Goal: Task Accomplishment & Management: Complete application form

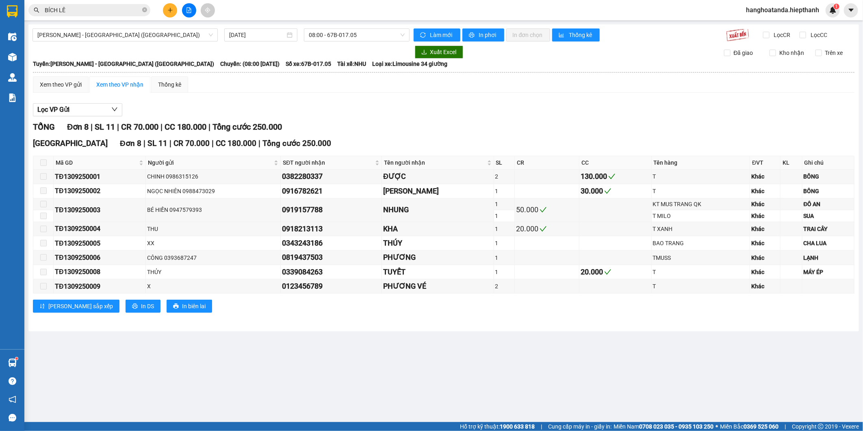
click at [170, 11] on icon "plus" at bounding box center [170, 10] width 0 height 4
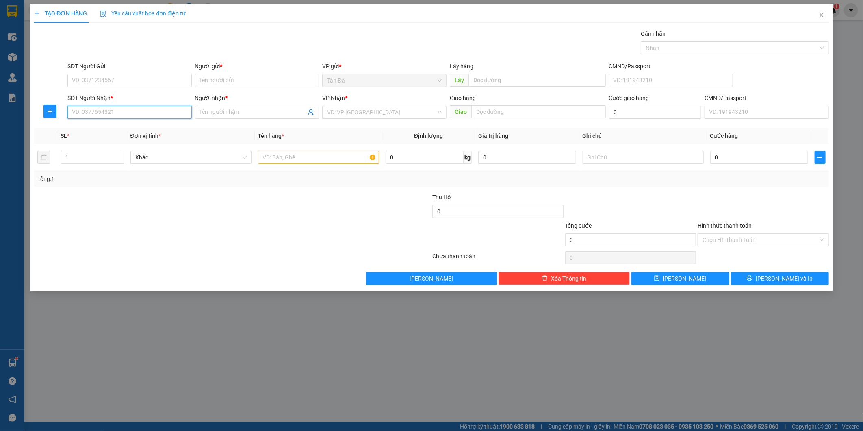
click at [109, 116] on input "SĐT Người Nhận *" at bounding box center [129, 112] width 124 height 13
click at [116, 125] on div "0985670932 - [PERSON_NAME]" at bounding box center [129, 128] width 115 height 9
type input "0985670932"
type input "BẢO ANH"
type input "0985670932"
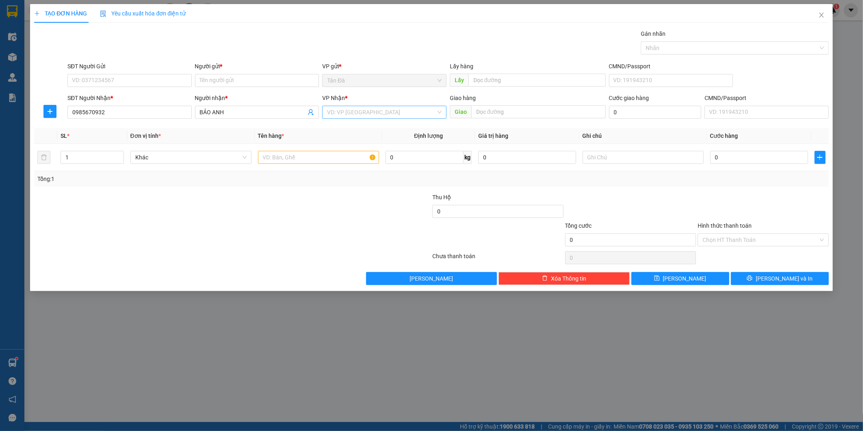
click at [353, 115] on input "search" at bounding box center [381, 112] width 109 height 12
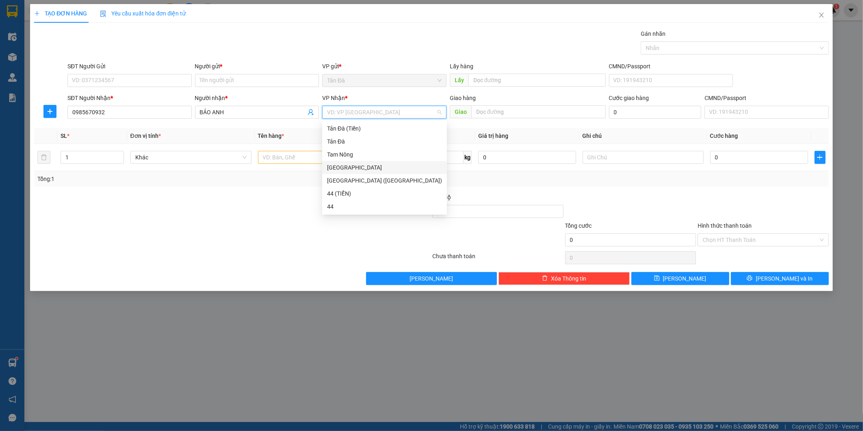
click at [342, 169] on div "[GEOGRAPHIC_DATA]" at bounding box center [384, 167] width 115 height 9
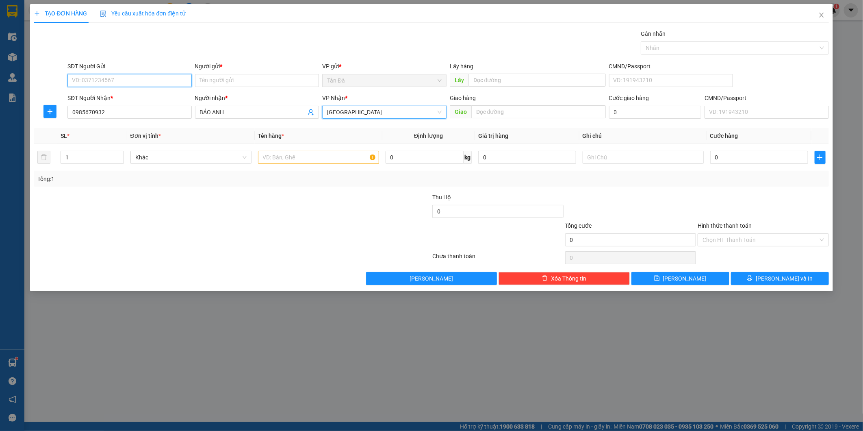
click at [143, 78] on input "SĐT Người Gửi" at bounding box center [129, 80] width 124 height 13
click at [113, 95] on div "0973618917 - LỢI" at bounding box center [129, 96] width 115 height 9
type input "0973618917"
type input "LỢI"
click at [296, 162] on input "text" at bounding box center [318, 157] width 121 height 13
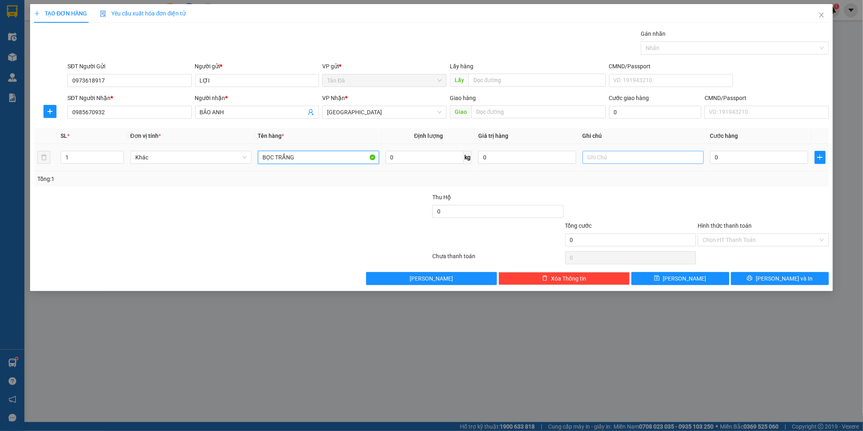
type input "BỌC TRẮNG"
click at [632, 160] on input "text" at bounding box center [642, 157] width 121 height 13
type input "QA + BÁNH"
click at [747, 153] on input "0" at bounding box center [759, 157] width 98 height 13
type input "2"
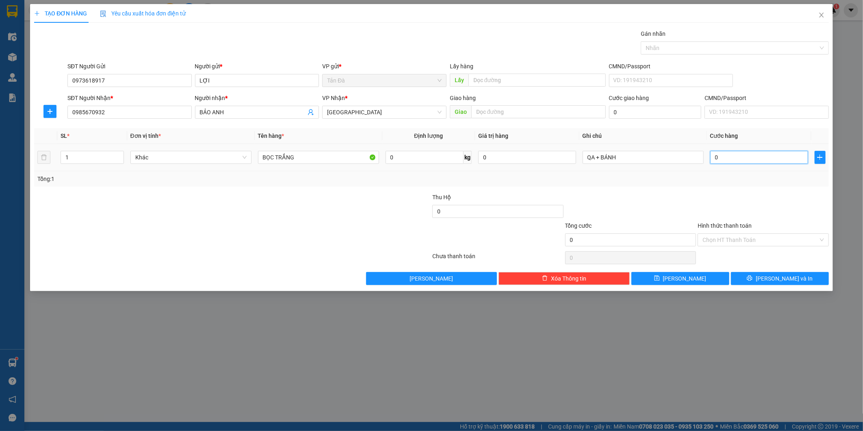
type input "2"
type input "20"
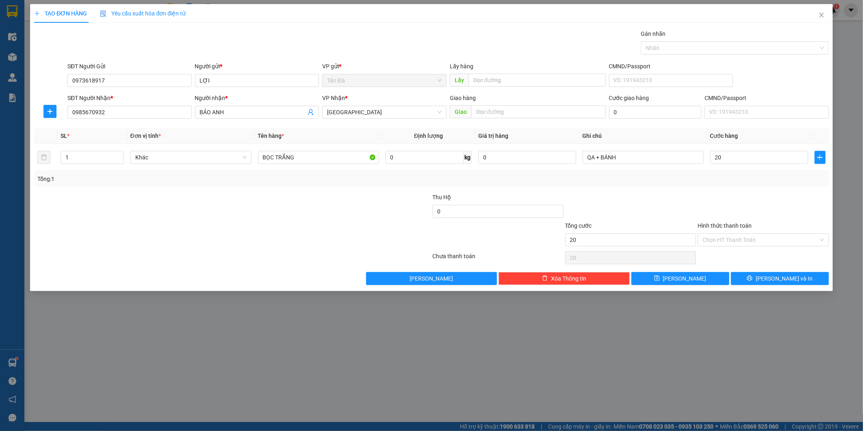
type input "20.000"
drag, startPoint x: 723, startPoint y: 173, endPoint x: 734, endPoint y: 216, distance: 44.8
click at [724, 175] on div "Tổng: 1" at bounding box center [431, 178] width 794 height 15
click at [729, 247] on div "Hình thức thanh toán Chọn HT Thanh Toán" at bounding box center [762, 235] width 131 height 28
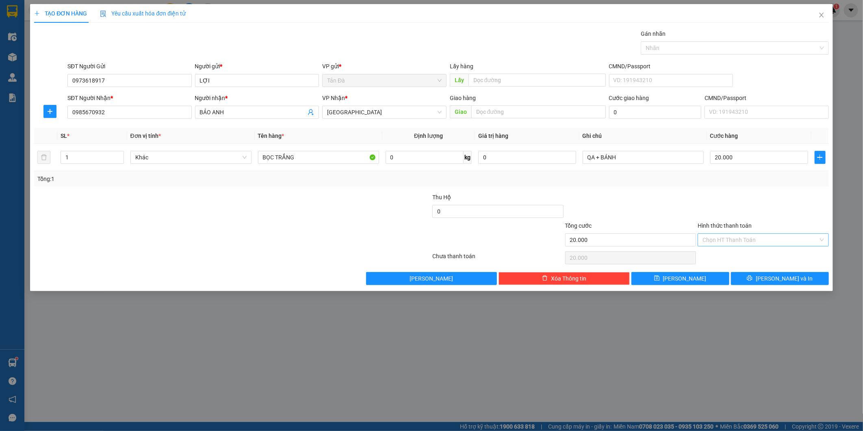
click at [729, 244] on input "Hình thức thanh toán" at bounding box center [760, 240] width 116 height 12
drag, startPoint x: 723, startPoint y: 258, endPoint x: 711, endPoint y: 209, distance: 49.8
click at [724, 255] on div "Tại văn phòng" at bounding box center [762, 255] width 121 height 9
type input "0"
click at [773, 275] on span "[PERSON_NAME] và In" at bounding box center [783, 278] width 57 height 9
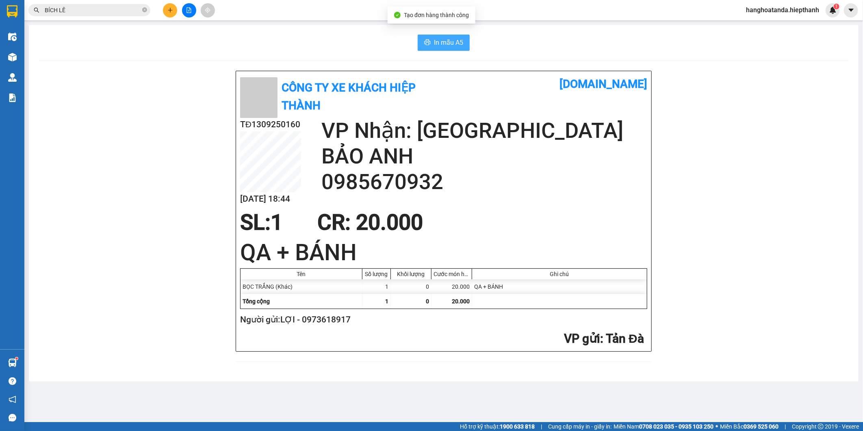
click at [431, 43] on button "In mẫu A5" at bounding box center [444, 43] width 52 height 16
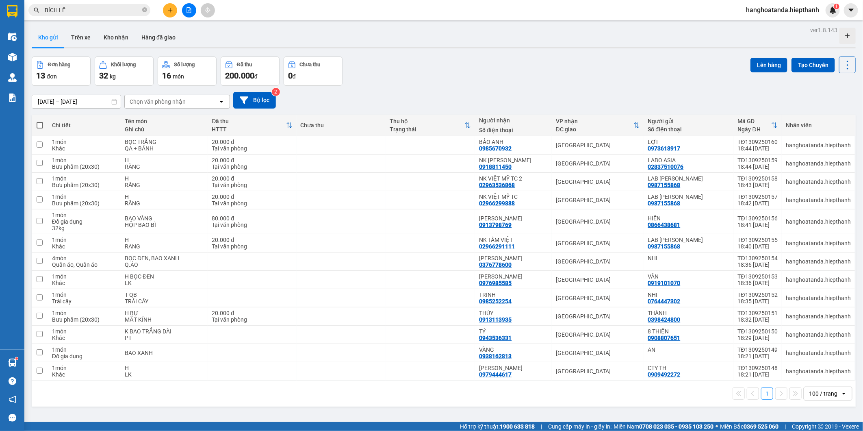
drag, startPoint x: 442, startPoint y: 78, endPoint x: 369, endPoint y: 68, distance: 73.8
click at [442, 78] on div "Đơn hàng 13 đơn Khối lượng 32 kg Số lượng 16 món Đã thu 200.000 đ Chưa thu 0 đ …" at bounding box center [444, 70] width 824 height 29
click at [169, 9] on icon "plus" at bounding box center [170, 10] width 6 height 6
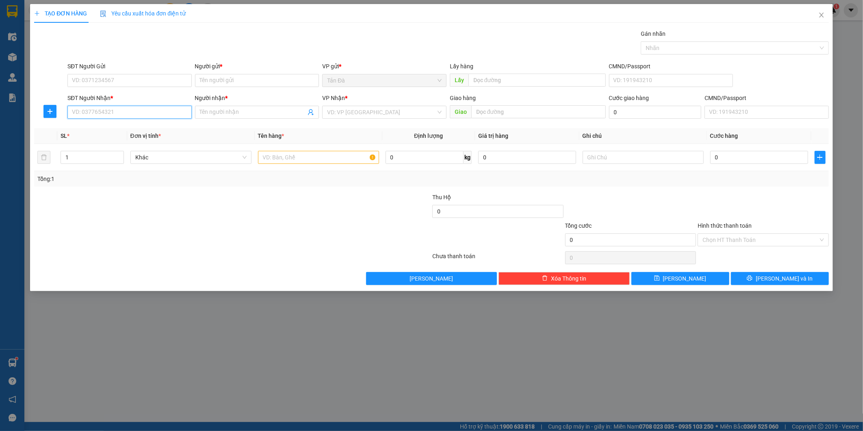
click at [120, 111] on input "SĐT Người Nhận *" at bounding box center [129, 112] width 124 height 13
click at [118, 128] on div "0965255552 - HOÀNG" at bounding box center [129, 128] width 115 height 9
type input "0965255552"
type input "HOÀNG"
type input "0965255552"
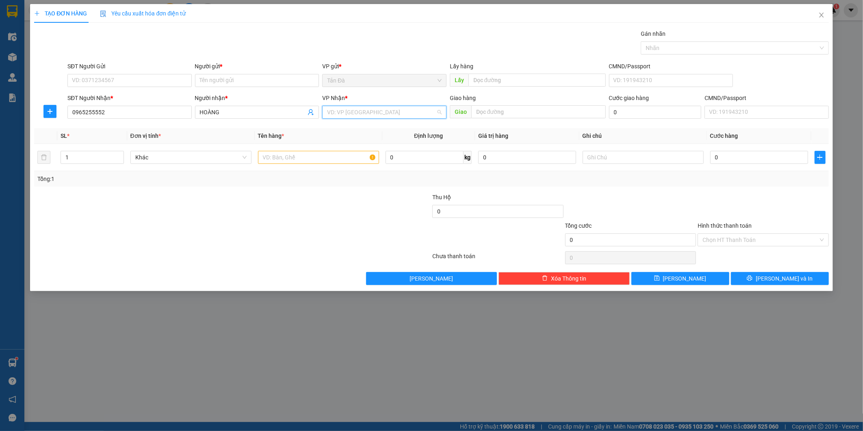
drag, startPoint x: 363, startPoint y: 112, endPoint x: 348, endPoint y: 158, distance: 48.6
click at [363, 113] on input "search" at bounding box center [381, 112] width 109 height 12
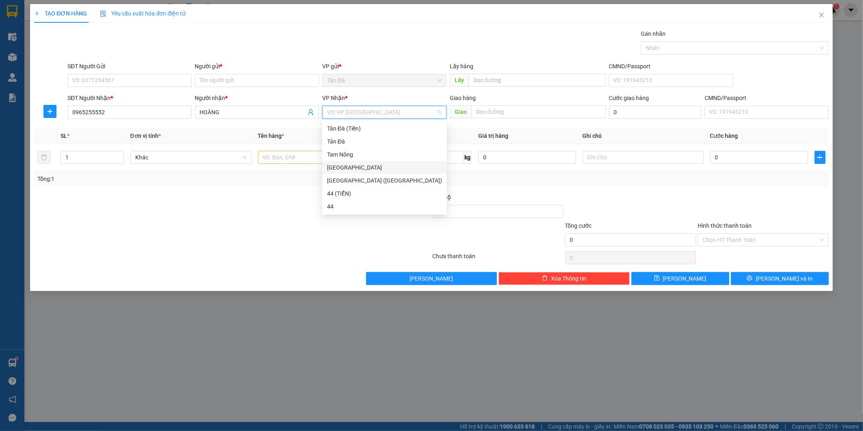
click at [343, 165] on div "[GEOGRAPHIC_DATA]" at bounding box center [384, 167] width 115 height 9
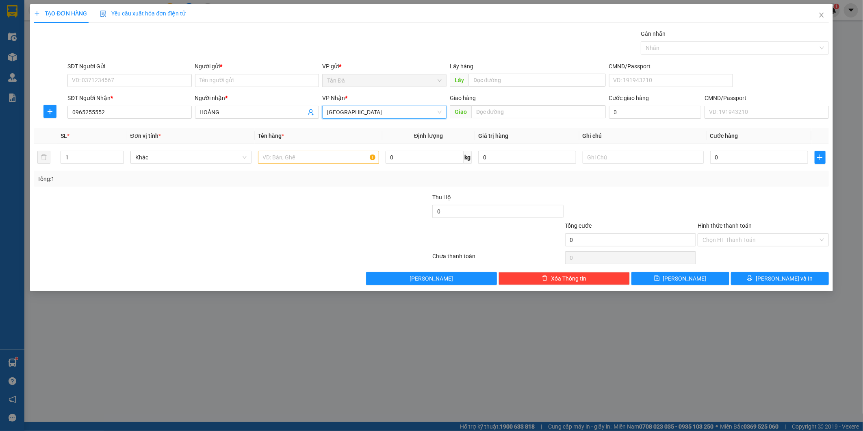
click at [129, 88] on div "SĐT Người Gửi VD: 0371234567" at bounding box center [129, 76] width 124 height 28
click at [121, 81] on input "SĐT Người Gửi" at bounding box center [129, 80] width 124 height 13
click at [119, 107] on div "0903068386 - NHI" at bounding box center [129, 109] width 115 height 9
type input "0903068386"
type input "NHI"
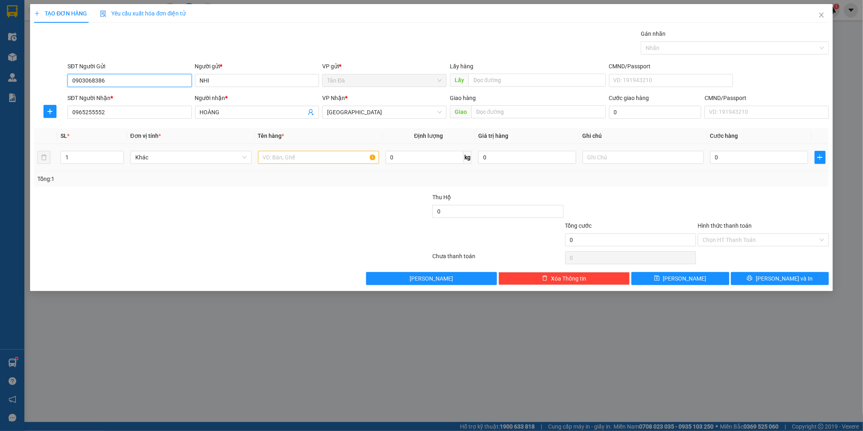
type input "0903068386"
click at [299, 160] on input "text" at bounding box center [318, 157] width 121 height 13
type input "H"
click at [656, 158] on input "text" at bounding box center [642, 157] width 121 height 13
type input "D"
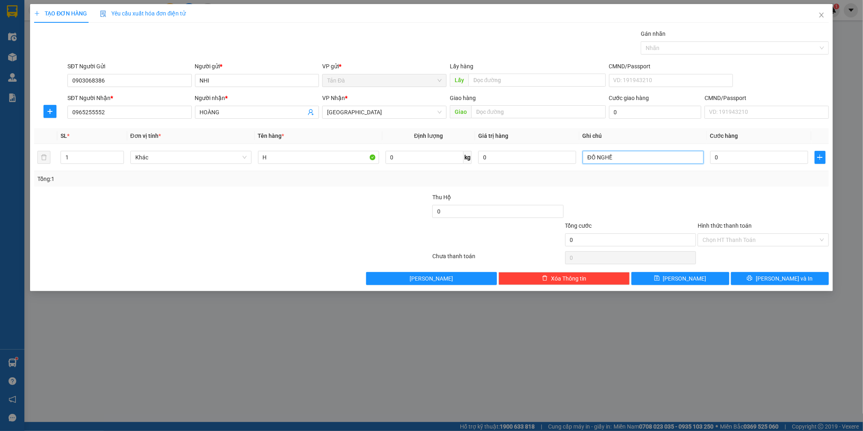
type input "ĐỒ NGHỀ"
drag, startPoint x: 768, startPoint y: 269, endPoint x: 768, endPoint y: 282, distance: 12.6
click at [768, 271] on div "Transit Pickup Surcharge Ids Transit Deliver Surcharge Ids Transit Deliver Surc…" at bounding box center [431, 156] width 794 height 255
click at [752, 281] on span "printer" at bounding box center [750, 278] width 6 height 6
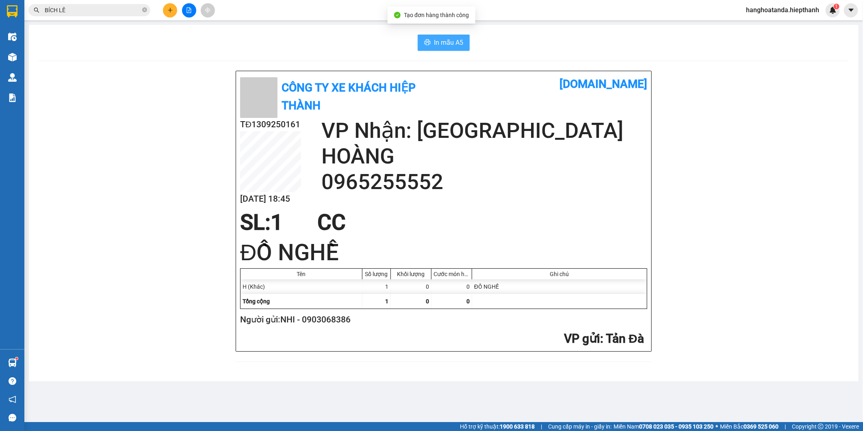
click at [444, 35] on button "In mẫu A5" at bounding box center [444, 43] width 52 height 16
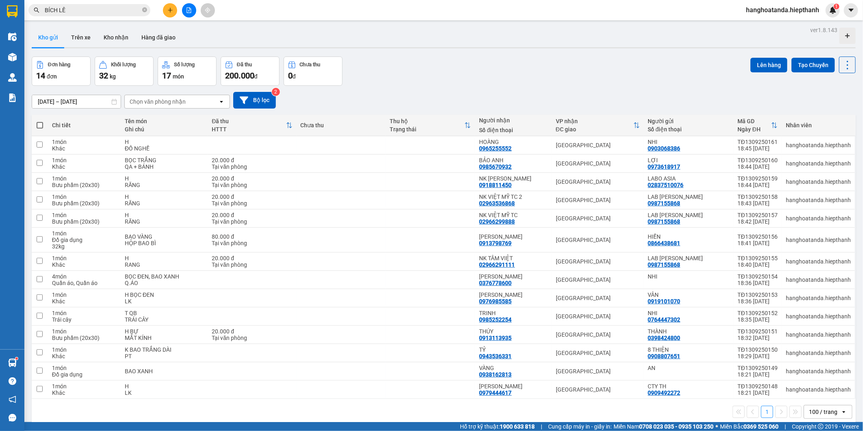
drag, startPoint x: 392, startPoint y: 72, endPoint x: 326, endPoint y: 44, distance: 71.5
click at [326, 44] on div "Kho gửi Trên xe Kho nhận Hàng đã giao" at bounding box center [444, 39] width 824 height 22
drag, startPoint x: 107, startPoint y: 10, endPoint x: 156, endPoint y: 19, distance: 49.6
click at [108, 10] on input "BÍCH LÊ" at bounding box center [93, 10] width 96 height 9
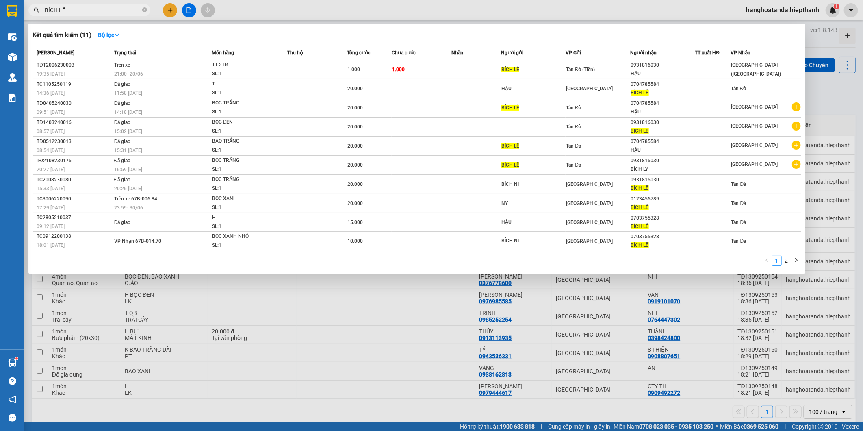
drag, startPoint x: 315, startPoint y: 14, endPoint x: 192, endPoint y: 26, distance: 123.6
click at [314, 14] on div at bounding box center [431, 215] width 863 height 431
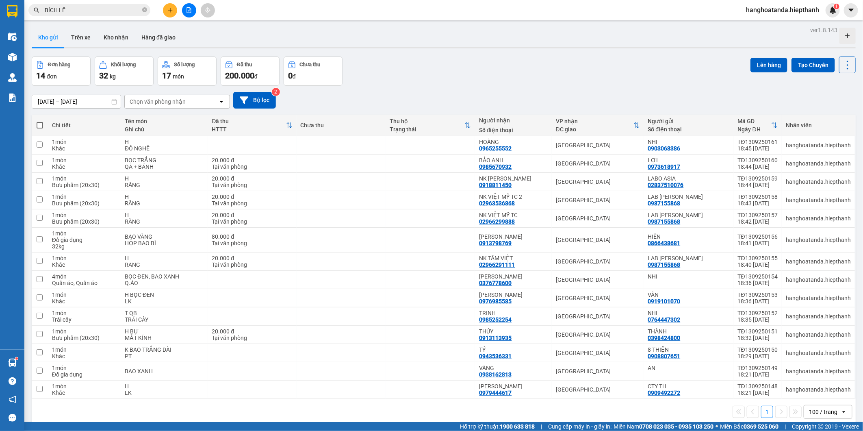
click at [169, 9] on icon "plus" at bounding box center [170, 10] width 6 height 6
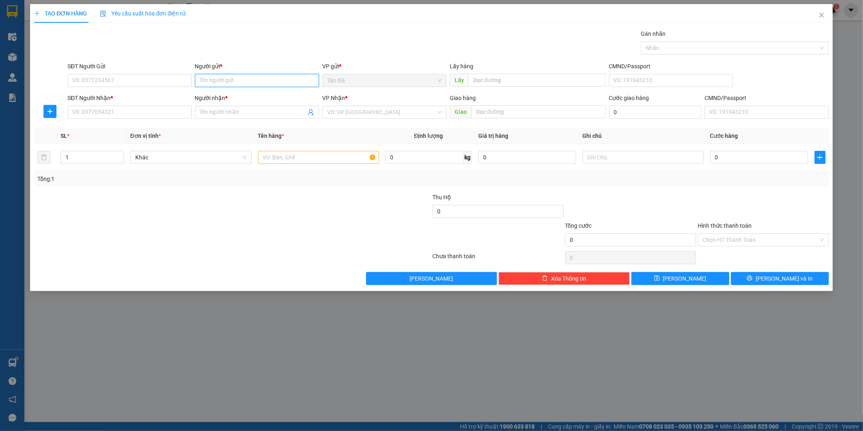
click at [242, 80] on input "Người gửi *" at bounding box center [257, 80] width 124 height 13
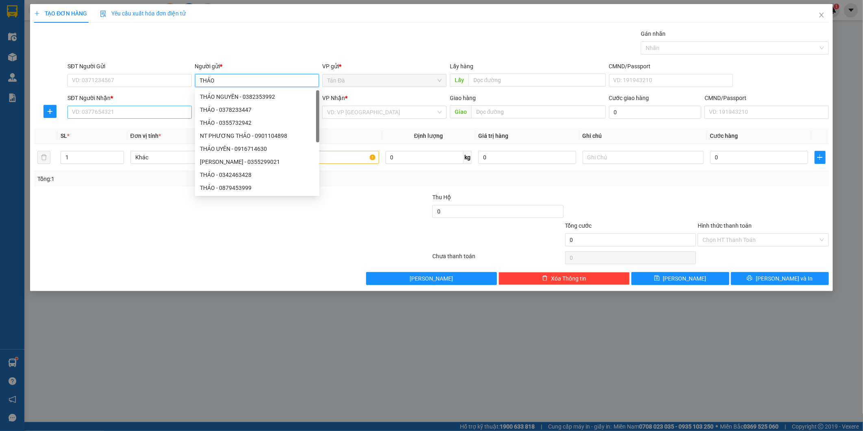
type input "THẢO"
click at [102, 113] on input "SĐT Người Nhận *" at bounding box center [129, 112] width 124 height 13
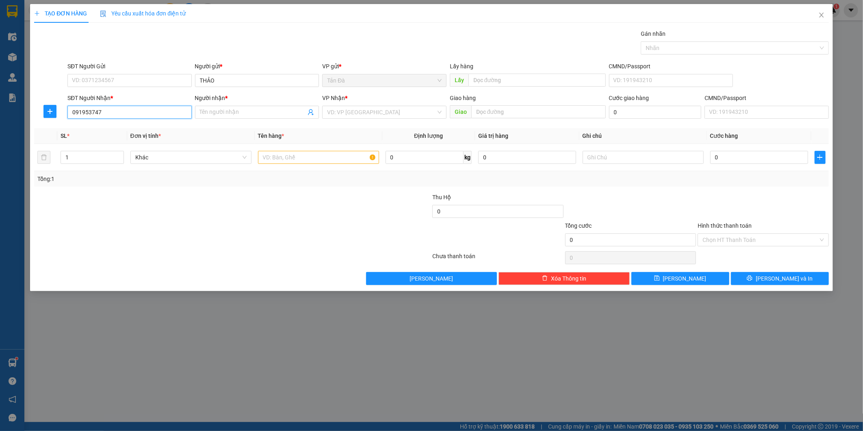
type input "0919537475"
click at [130, 126] on div "0919537475 - THẢ" at bounding box center [129, 128] width 115 height 9
type input "THẢ"
type input "0919537475"
click at [149, 74] on input "SĐT Người Gửi" at bounding box center [129, 80] width 124 height 13
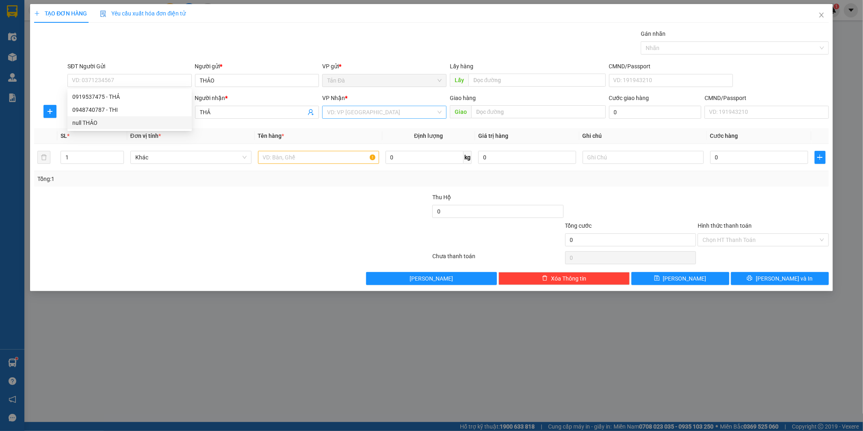
drag, startPoint x: 394, startPoint y: 106, endPoint x: 382, endPoint y: 106, distance: 12.2
click at [393, 106] on input "search" at bounding box center [381, 112] width 109 height 12
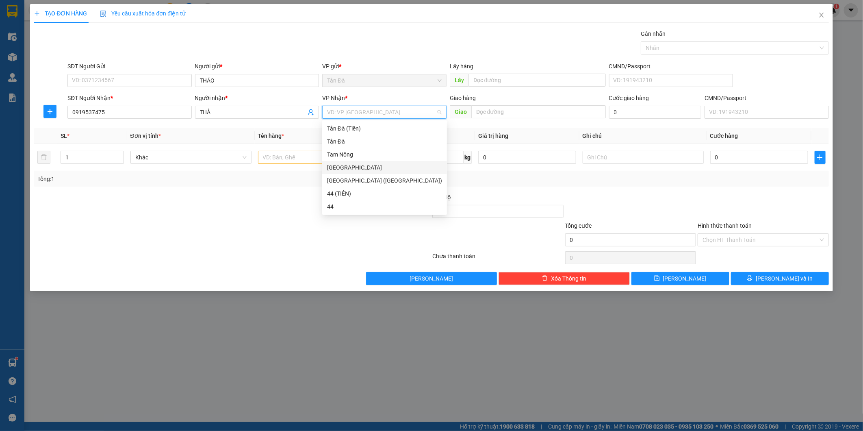
click at [350, 171] on div "[GEOGRAPHIC_DATA]" at bounding box center [384, 167] width 115 height 9
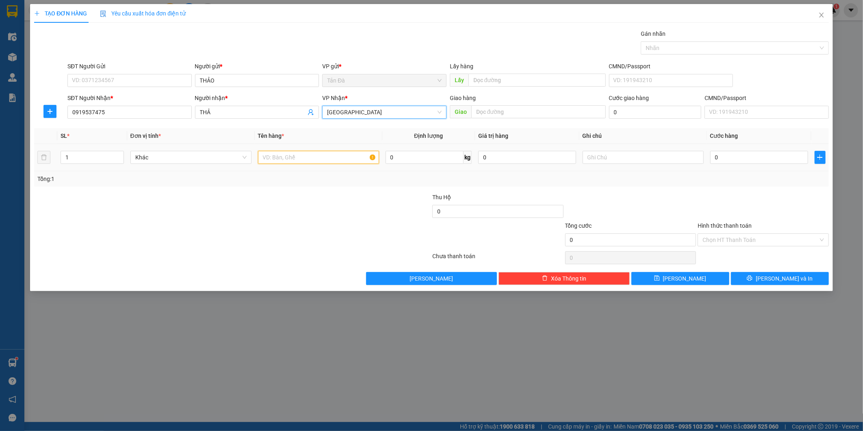
click at [306, 161] on input "text" at bounding box center [318, 157] width 121 height 13
type input "B"
type input "BỌC ĐEN DẸP"
click at [656, 158] on input "text" at bounding box center [642, 157] width 121 height 13
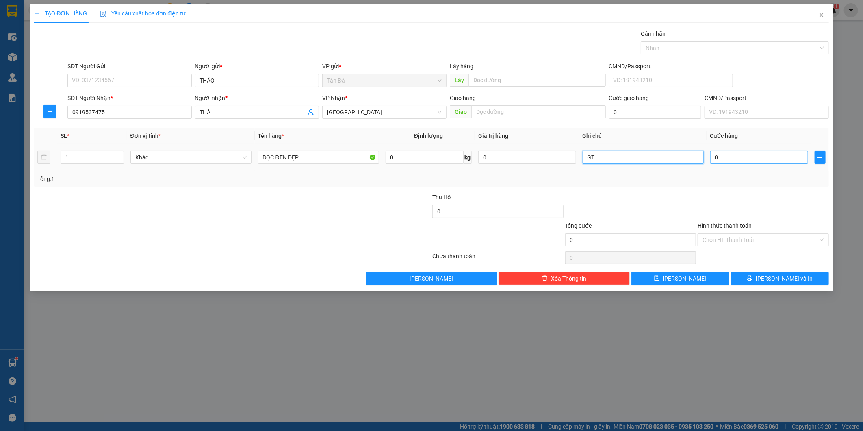
type input "GT"
click at [742, 160] on input "0" at bounding box center [759, 157] width 98 height 13
type input "2"
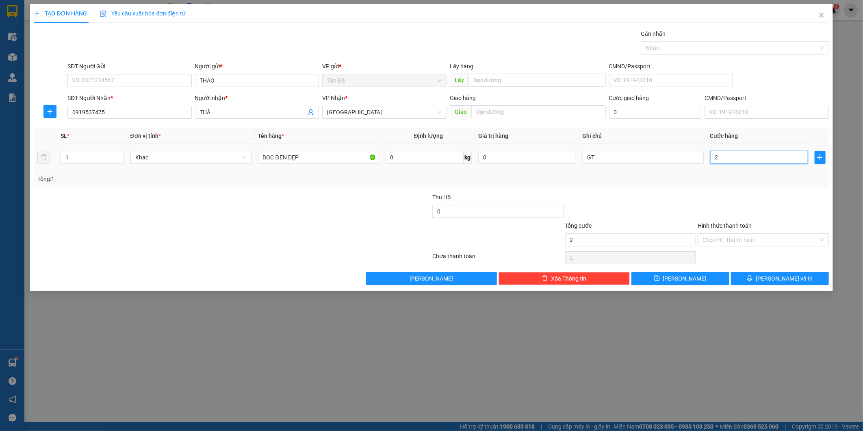
type input "20"
type input "20.000"
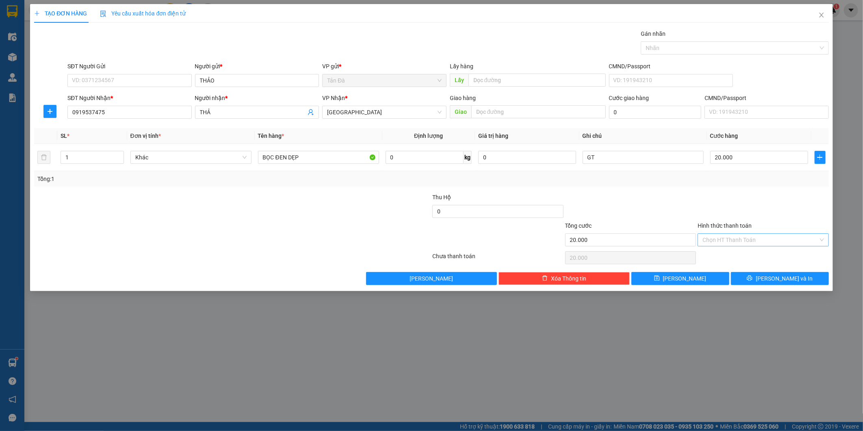
click at [742, 234] on input "Hình thức thanh toán" at bounding box center [760, 240] width 116 height 12
click at [730, 256] on div "Tại văn phòng" at bounding box center [762, 255] width 121 height 9
type input "0"
click at [615, 159] on input "GT" at bounding box center [642, 157] width 121 height 13
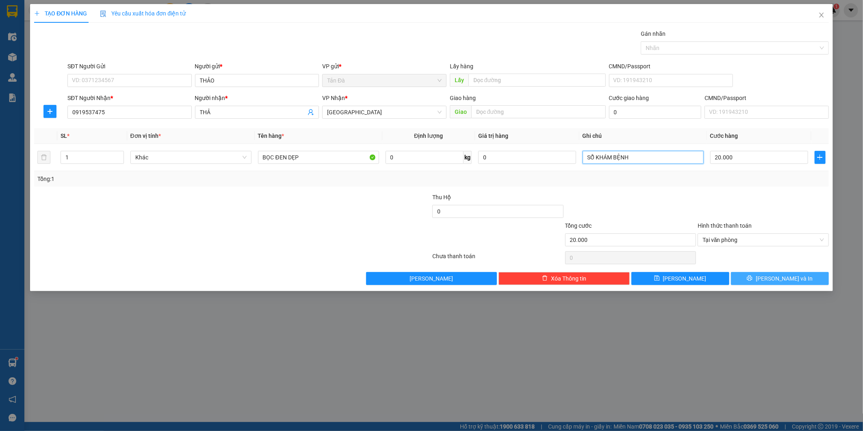
type input "SỔ KHÁM BỆNH"
click at [752, 275] on icon "printer" at bounding box center [750, 278] width 6 height 6
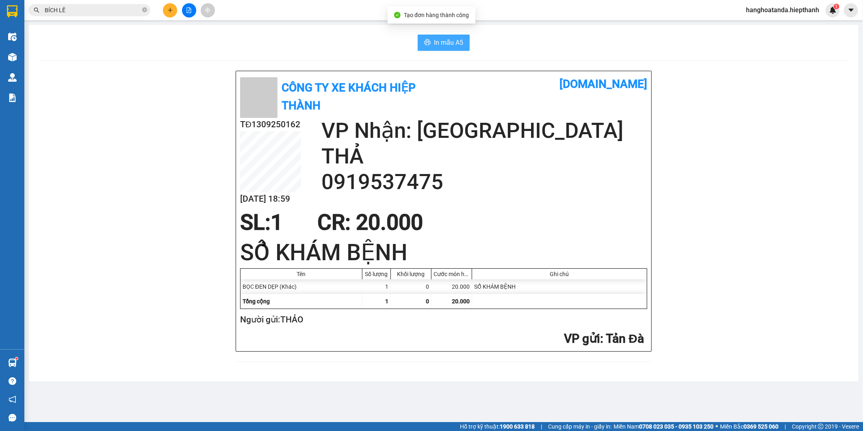
click at [444, 41] on span "In mẫu A5" at bounding box center [448, 42] width 29 height 10
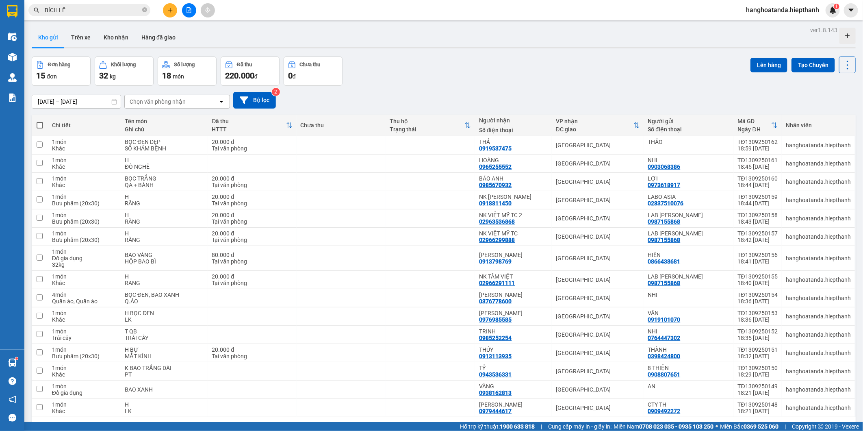
drag, startPoint x: 473, startPoint y: 58, endPoint x: 382, endPoint y: 58, distance: 91.4
click at [472, 58] on div "Đơn hàng 15 đơn Khối lượng 32 kg Số lượng 18 món Đã thu 220.000 đ Chưa thu 0 đ …" at bounding box center [444, 70] width 824 height 29
click at [473, 78] on div "Đơn hàng 15 đơn Khối lượng 32 kg Số lượng 18 món Đã thu 220.000 đ Chưa thu 0 đ …" at bounding box center [444, 70] width 824 height 29
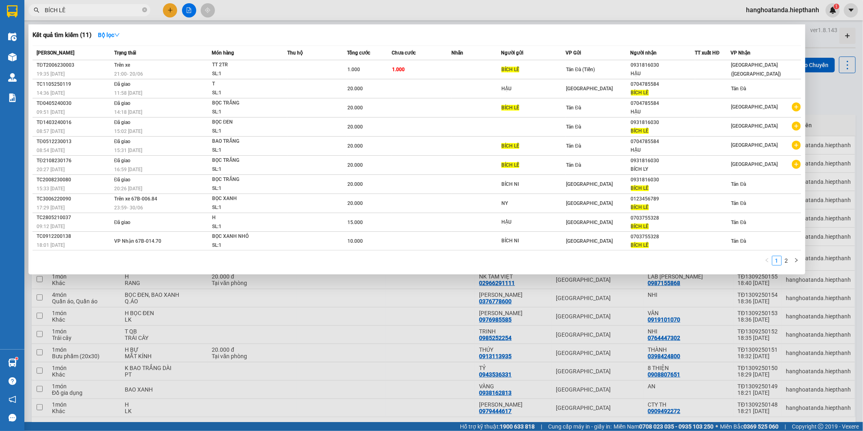
click at [74, 11] on input "BÍCH LÊ" at bounding box center [93, 10] width 96 height 9
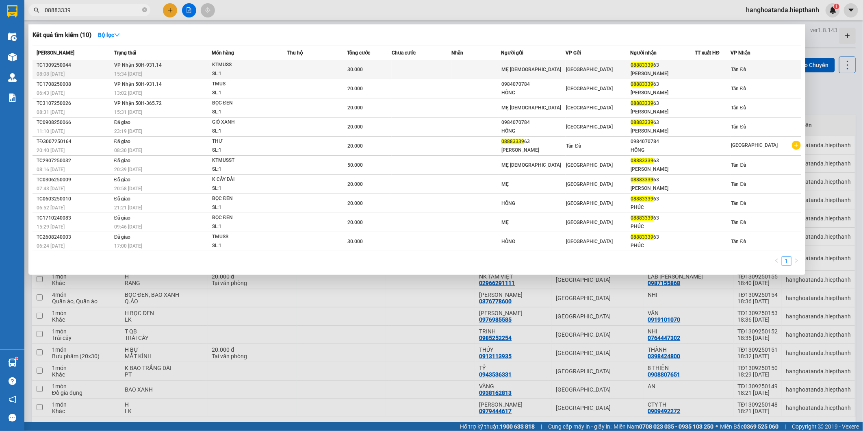
type input "08883339"
click at [347, 66] on td at bounding box center [317, 69] width 60 height 19
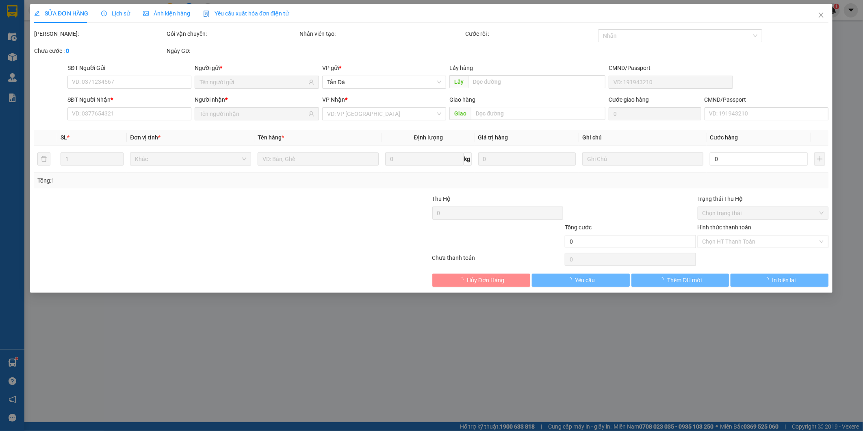
type input "MẸ [DEMOGRAPHIC_DATA]"
type input "0888333963"
type input "[PERSON_NAME]"
type input "30.000"
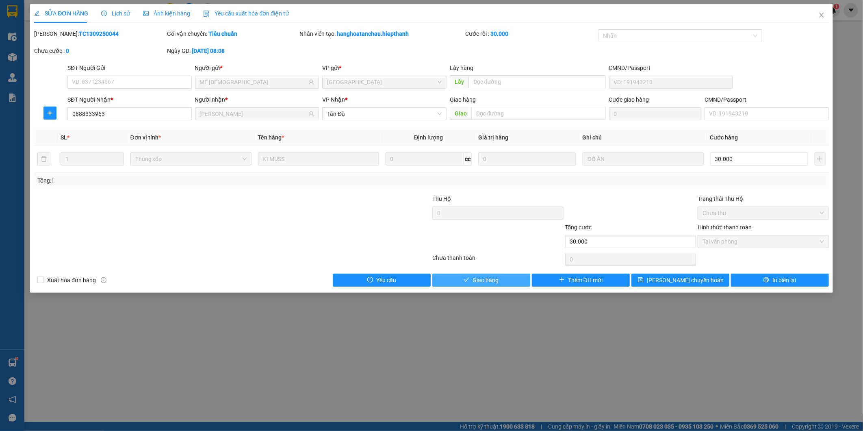
click at [495, 275] on span "Giao hàng" at bounding box center [485, 279] width 26 height 9
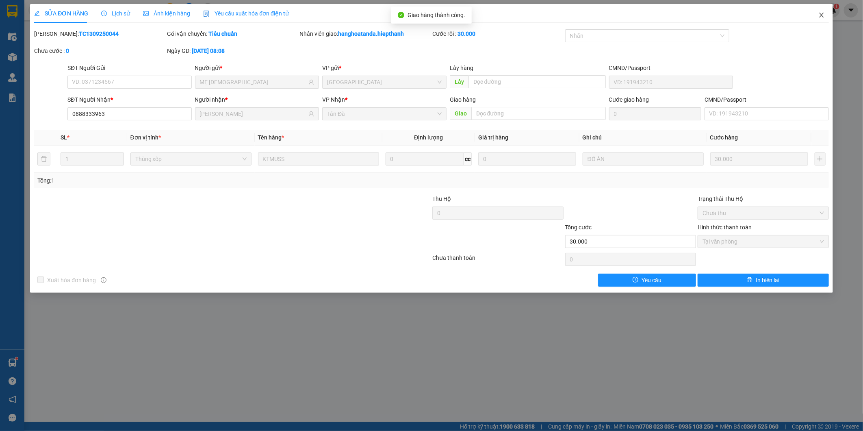
click at [823, 12] on icon "close" at bounding box center [821, 15] width 6 height 6
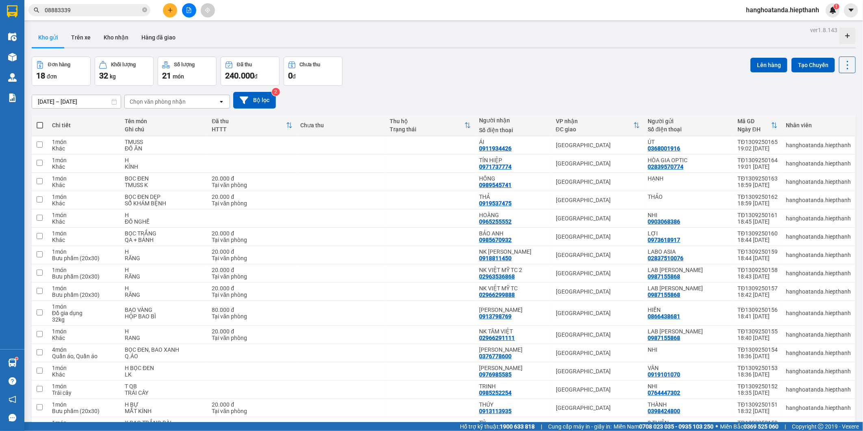
click at [431, 80] on div "Đơn hàng 18 đơn Khối lượng 32 kg Số lượng 21 món Đã thu 240.000 đ Chưa thu 0 đ …" at bounding box center [444, 70] width 824 height 29
click at [407, 50] on div "ver 1.8.143 Kho gửi Trên xe Kho nhận Hàng đã giao Đơn hàng 18 đơn Khối lượng 32…" at bounding box center [443, 262] width 830 height 476
click at [420, 62] on div "Đơn hàng 18 đơn Khối lượng 32 kg Số lượng 21 món Đã thu 240.000 đ Chưa thu 0 đ …" at bounding box center [444, 70] width 824 height 29
click at [147, 9] on icon "close-circle" at bounding box center [144, 9] width 5 height 5
click at [143, 9] on span at bounding box center [144, 10] width 5 height 9
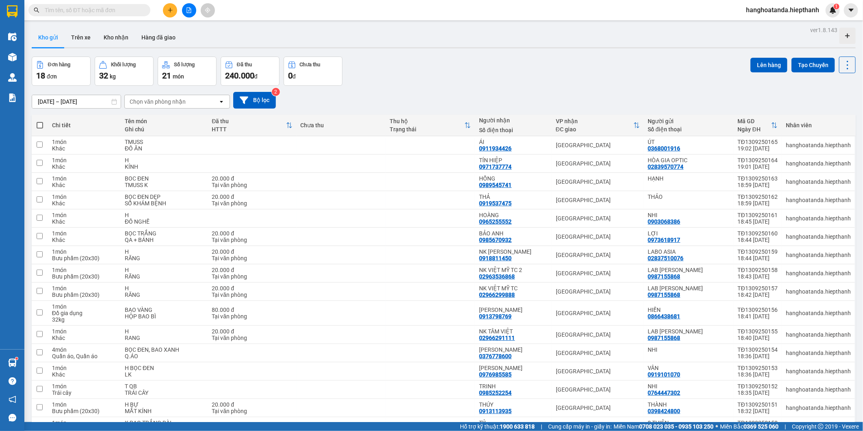
click at [128, 9] on input "text" at bounding box center [93, 10] width 96 height 9
click at [172, 10] on icon "plus" at bounding box center [170, 10] width 6 height 6
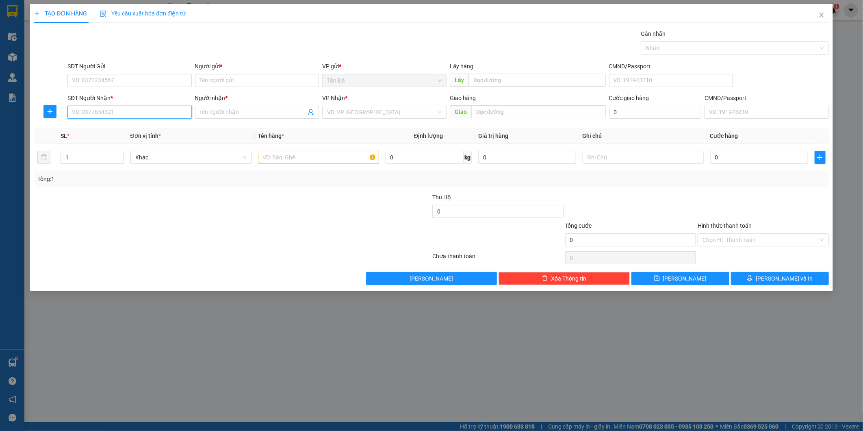
click at [124, 119] on input "SĐT Người Nhận *" at bounding box center [129, 112] width 124 height 13
type input "1103"
click at [818, 11] on span "Close" at bounding box center [821, 15] width 23 height 23
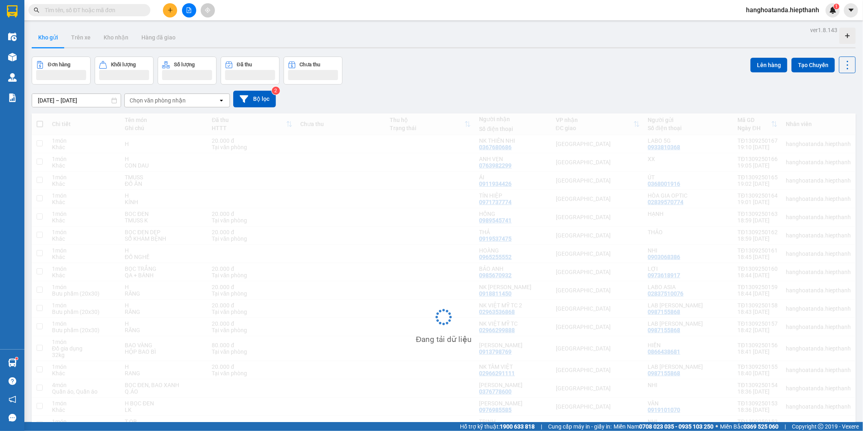
click at [104, 10] on input "text" at bounding box center [93, 10] width 96 height 9
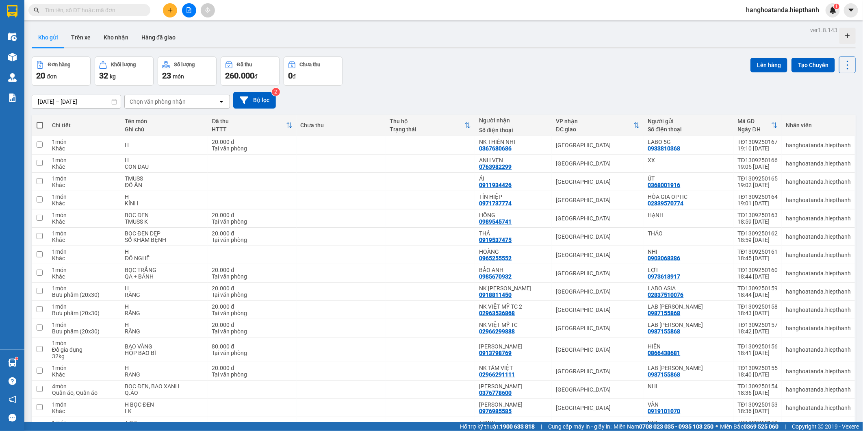
click at [104, 10] on input "text" at bounding box center [93, 10] width 96 height 9
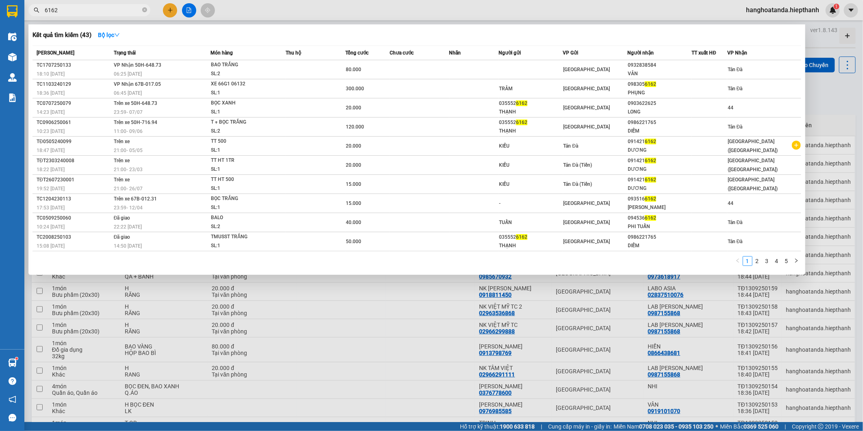
click at [95, 6] on input "6162" at bounding box center [93, 10] width 96 height 9
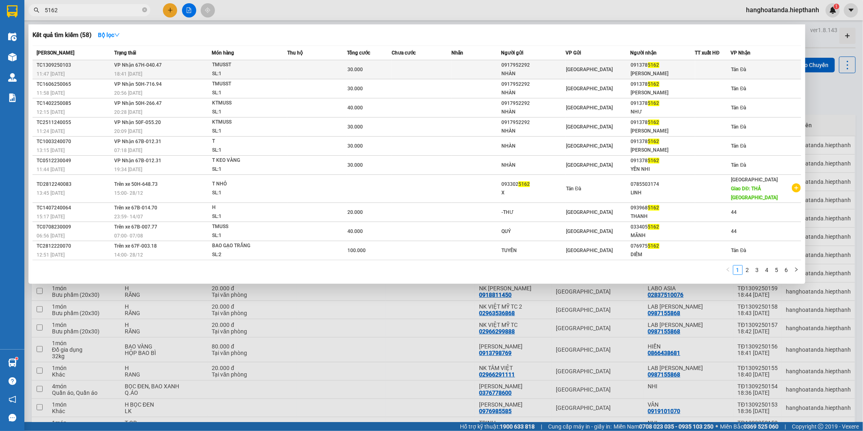
type input "5162"
click at [277, 74] on span "TMUSST SL: 1" at bounding box center [249, 69] width 75 height 17
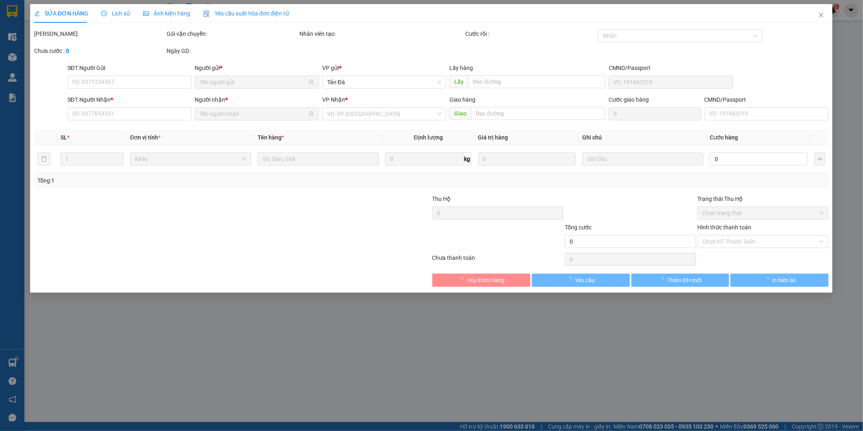
type input "0917952292"
type input "NHÀN"
type input "0913785162"
type input "[PERSON_NAME]"
type input "30.000"
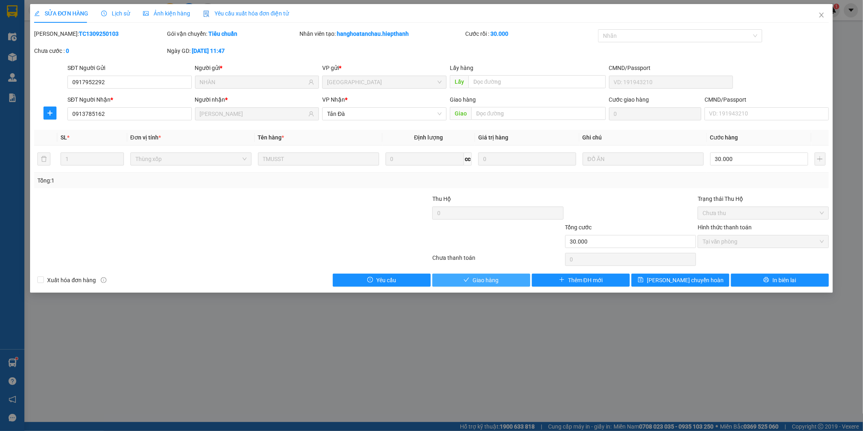
click at [457, 281] on button "Giao hàng" at bounding box center [481, 279] width 98 height 13
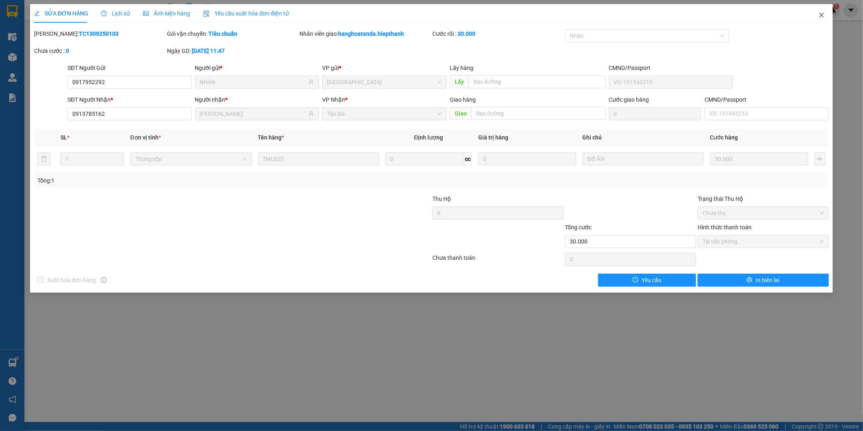
click at [822, 14] on icon "close" at bounding box center [821, 15] width 6 height 6
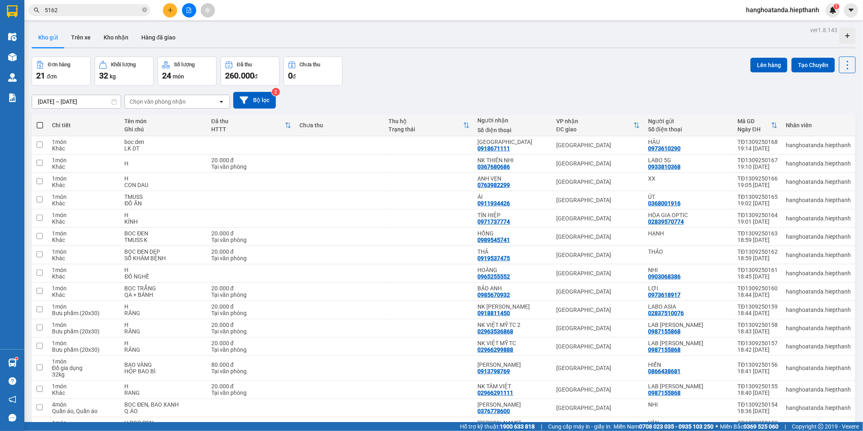
click at [466, 70] on div "Đơn hàng 21 đơn Khối lượng 32 kg Số lượng 24 món Đã thu 260.000 đ Chưa thu 0 đ …" at bounding box center [444, 70] width 824 height 29
click at [434, 99] on div "[DATE] – [DATE] Press the down arrow key to interact with the calendar and sele…" at bounding box center [444, 100] width 824 height 17
click at [167, 10] on icon "plus" at bounding box center [170, 10] width 6 height 6
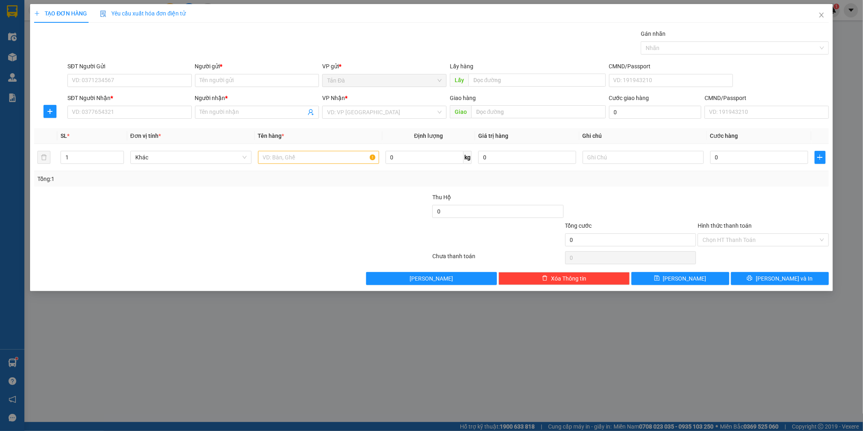
click at [173, 14] on span "Yêu cầu xuất hóa đơn điện tử" at bounding box center [143, 13] width 86 height 6
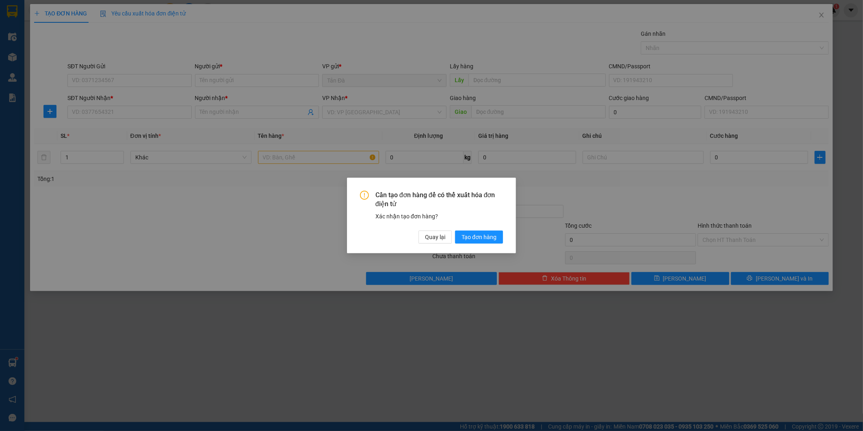
click at [145, 9] on div "Cần tạo đơn hàng để có thể xuất hóa đơn điện tử Xác nhận tạo đơn hàng? Quay lại…" at bounding box center [431, 215] width 863 height 431
click at [166, 12] on div "Cần tạo đơn hàng để có thể xuất hóa đơn điện tử Xác nhận tạo đơn hàng? Quay lại…" at bounding box center [431, 215] width 863 height 431
click at [441, 90] on div "Cần tạo đơn hàng để có thể xuất hóa đơn điện tử Xác nhận tạo đơn hàng? Quay lại…" at bounding box center [431, 215] width 863 height 431
click at [437, 234] on span "Quay lại" at bounding box center [435, 236] width 20 height 9
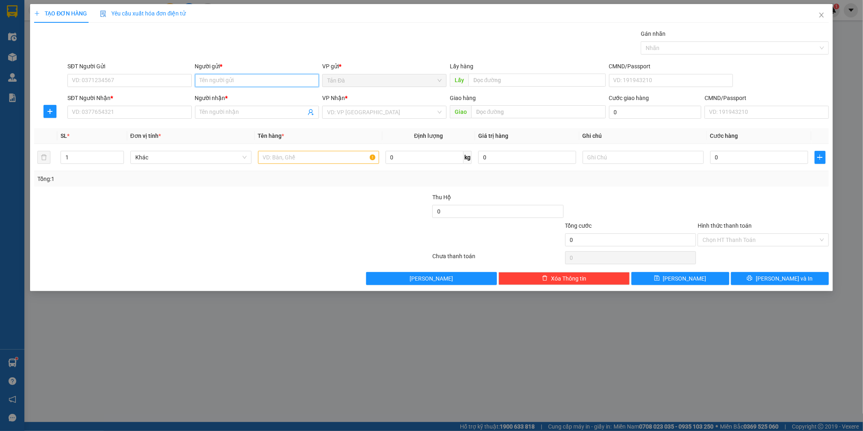
click at [247, 80] on input "Người gửi *" at bounding box center [257, 80] width 124 height 13
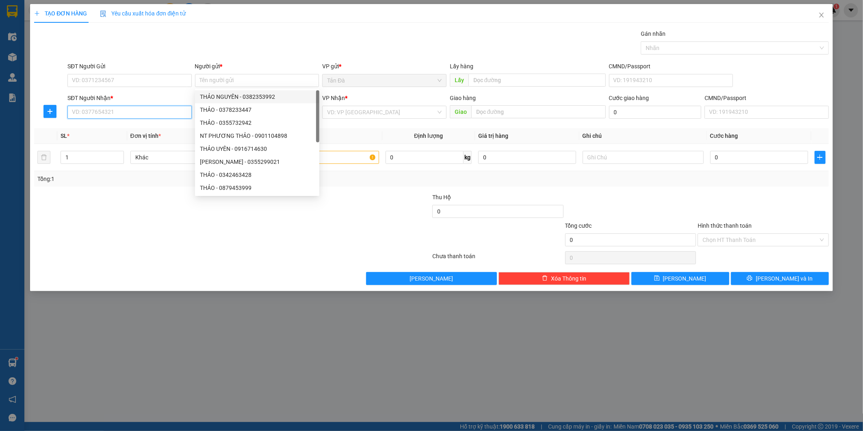
click at [106, 114] on input "SĐT Người Nhận *" at bounding box center [129, 112] width 124 height 13
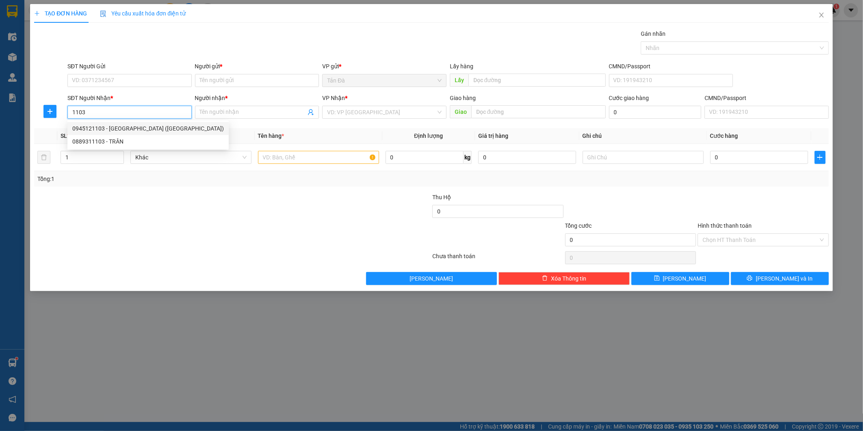
click at [140, 130] on div "0945121103 - [GEOGRAPHIC_DATA] ([GEOGRAPHIC_DATA])" at bounding box center [147, 128] width 151 height 9
type input "0945121103"
type input "PHÚC ([GEOGRAPHIC_DATA])"
type input "0945121103"
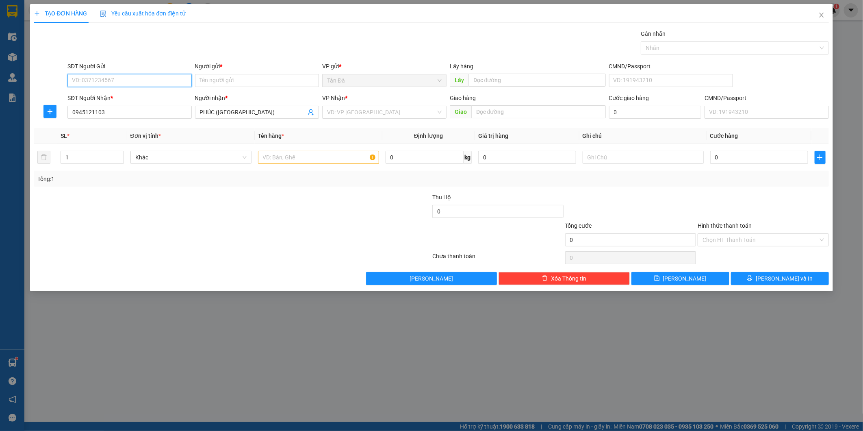
click at [140, 76] on input "SĐT Người Gửi" at bounding box center [129, 80] width 124 height 13
type input "0907049040"
click at [172, 92] on div "0907049040 - ĐỊNH" at bounding box center [129, 96] width 115 height 9
type input "ĐỊNH"
type input "0907049040"
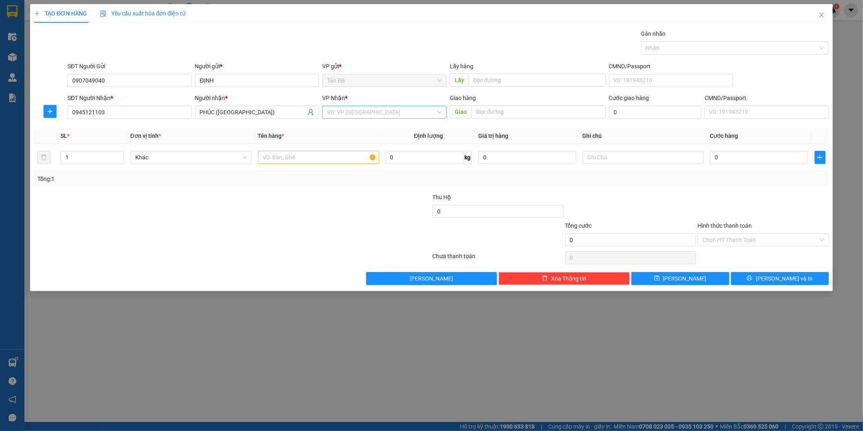
click at [371, 115] on input "search" at bounding box center [381, 112] width 109 height 12
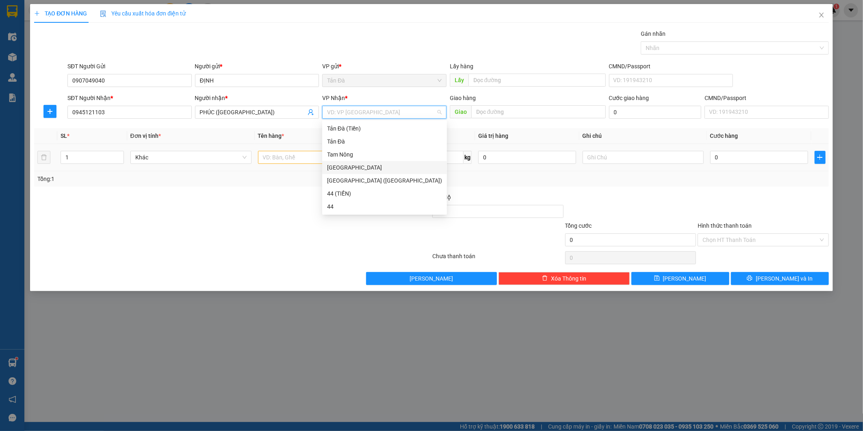
drag, startPoint x: 357, startPoint y: 169, endPoint x: 328, endPoint y: 157, distance: 31.8
click at [357, 168] on div "[GEOGRAPHIC_DATA]" at bounding box center [384, 167] width 115 height 9
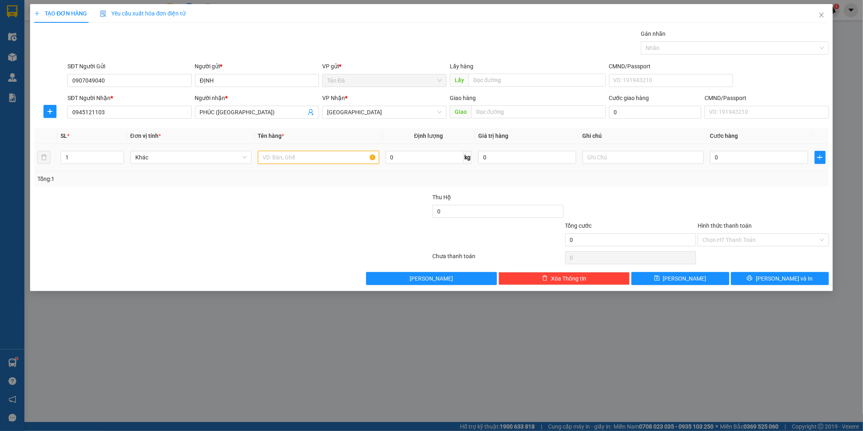
click at [306, 155] on input "text" at bounding box center [318, 157] width 121 height 13
click at [275, 159] on input "T DEPK QB" at bounding box center [318, 157] width 121 height 13
click at [191, 155] on span "Khác" at bounding box center [190, 157] width 111 height 12
type input "T DẸP QB"
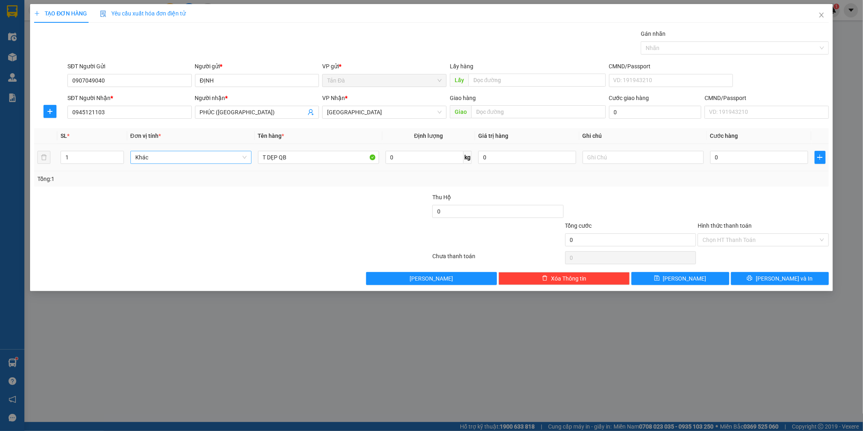
type input "D"
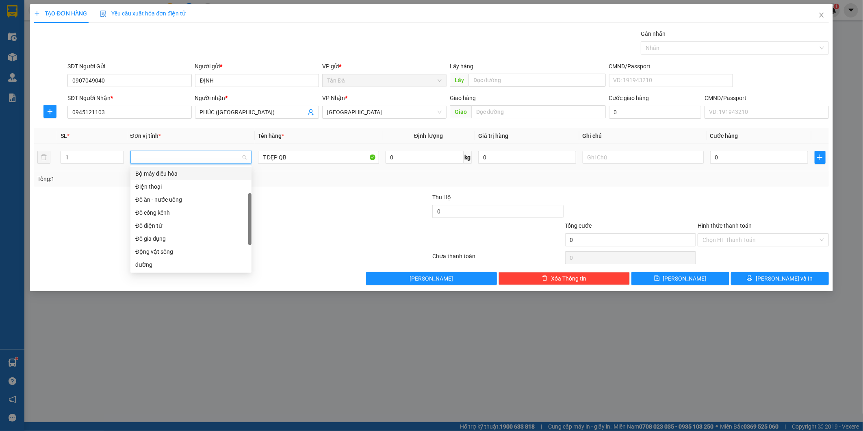
type input "Đ"
click at [174, 213] on div "Đồ điện tử" at bounding box center [190, 212] width 111 height 9
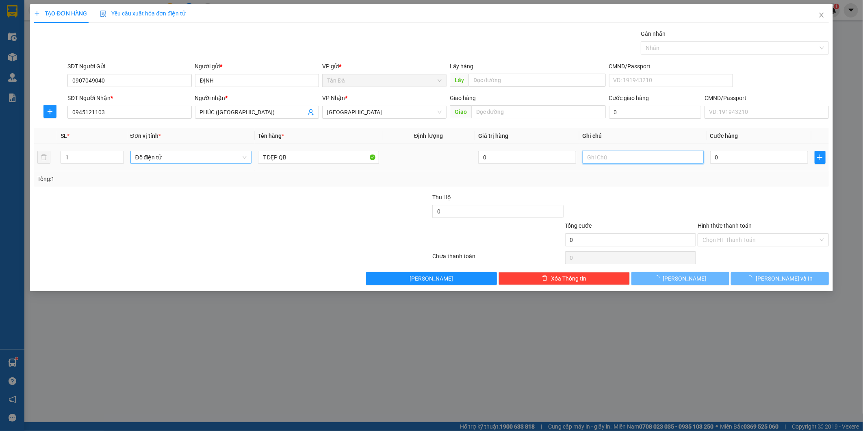
click at [617, 156] on input "text" at bounding box center [642, 157] width 121 height 13
type input "LK MÁY TÍNH"
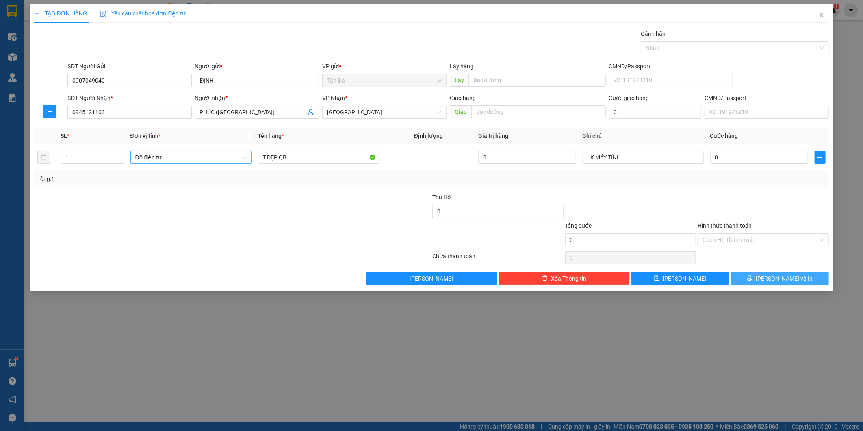
click at [778, 273] on button "[PERSON_NAME] và In" at bounding box center [780, 278] width 98 height 13
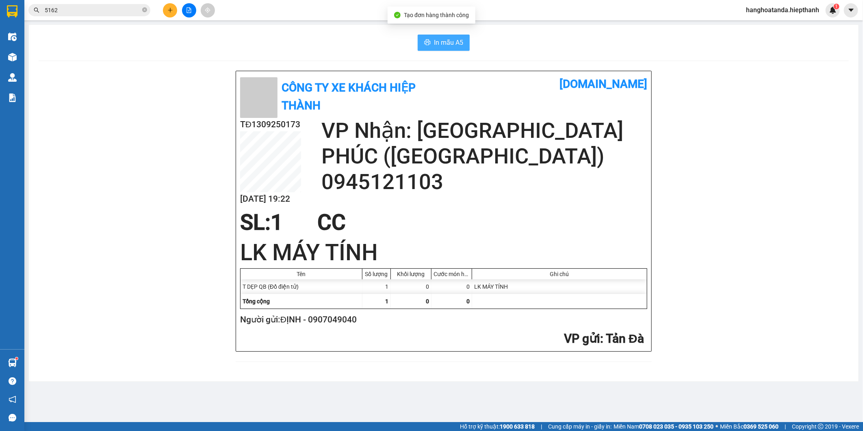
click at [452, 43] on span "In mẫu A5" at bounding box center [448, 42] width 29 height 10
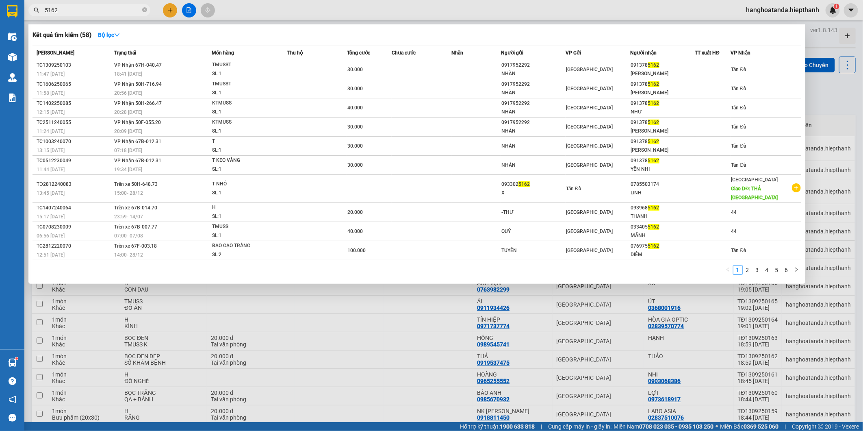
click at [66, 7] on input "5162" at bounding box center [93, 10] width 96 height 9
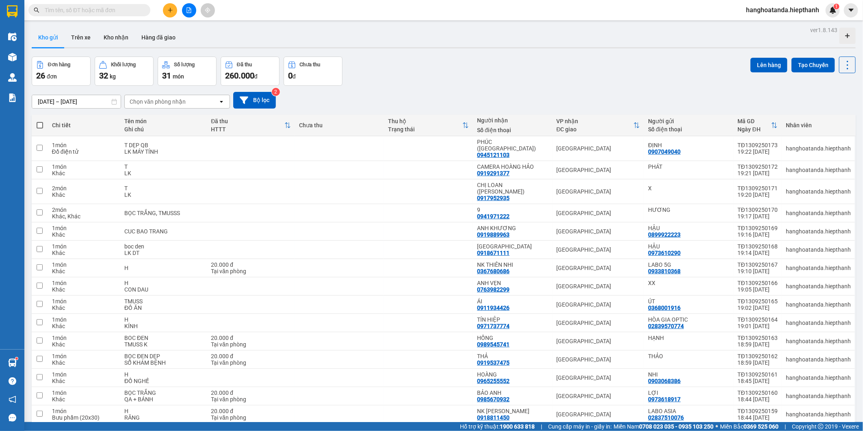
click at [171, 9] on icon "plus" at bounding box center [170, 10] width 6 height 6
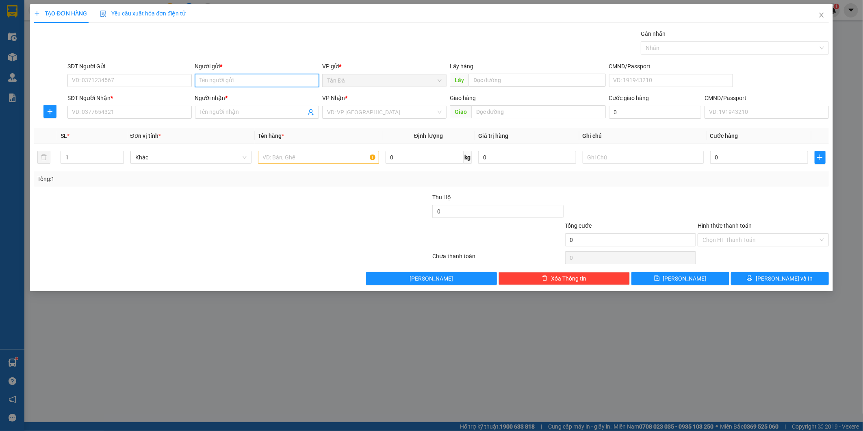
click at [256, 83] on input "Người gửi *" at bounding box center [257, 80] width 124 height 13
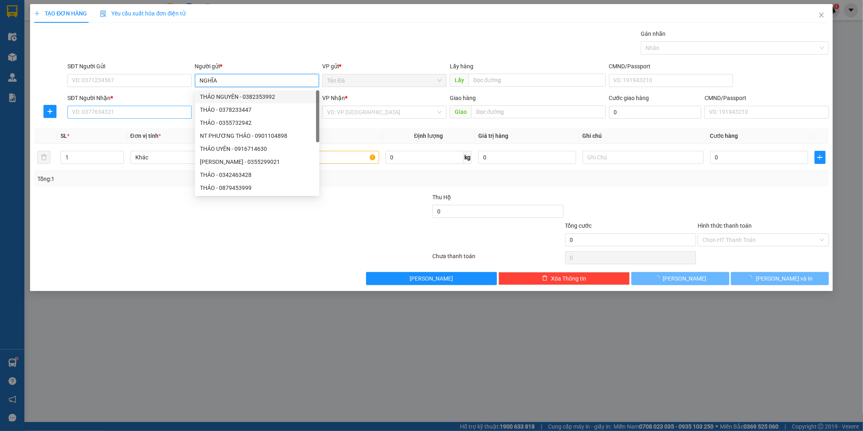
type input "NGHĨA"
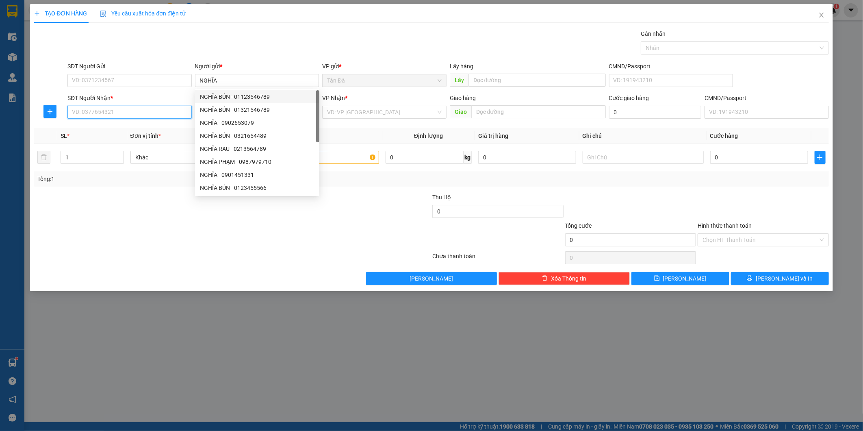
click at [115, 115] on input "SĐT Người Nhận *" at bounding box center [129, 112] width 124 height 13
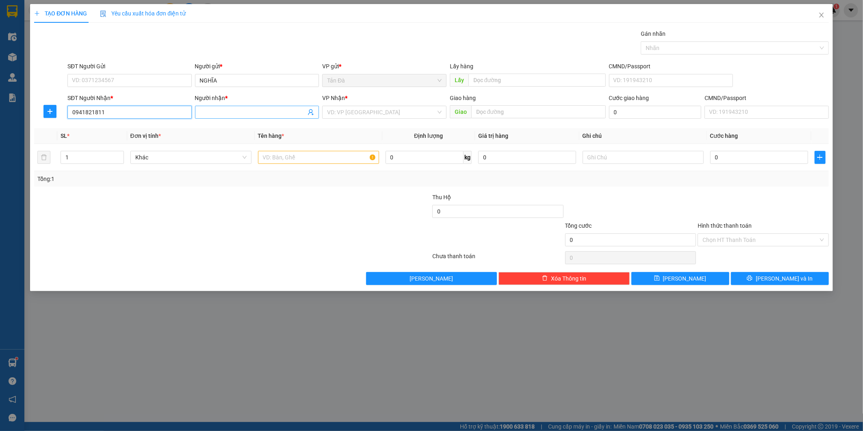
type input "0941821811"
click at [254, 114] on input "Người nhận *" at bounding box center [253, 112] width 106 height 9
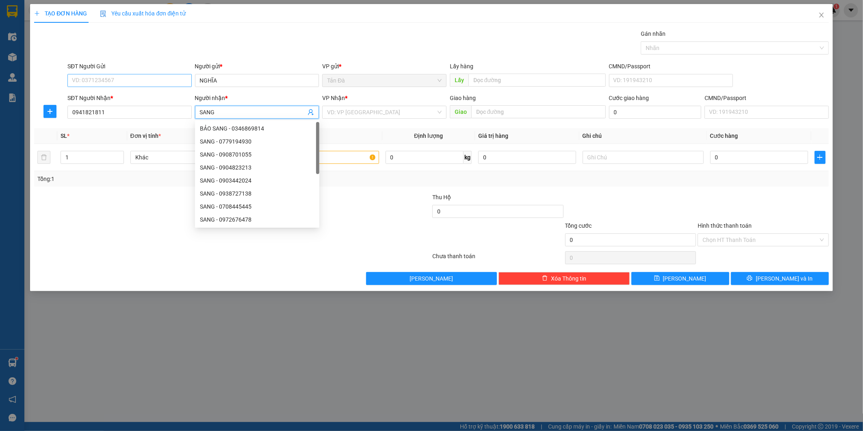
type input "SANG"
click at [74, 78] on input "SĐT Người Gửi" at bounding box center [129, 80] width 124 height 13
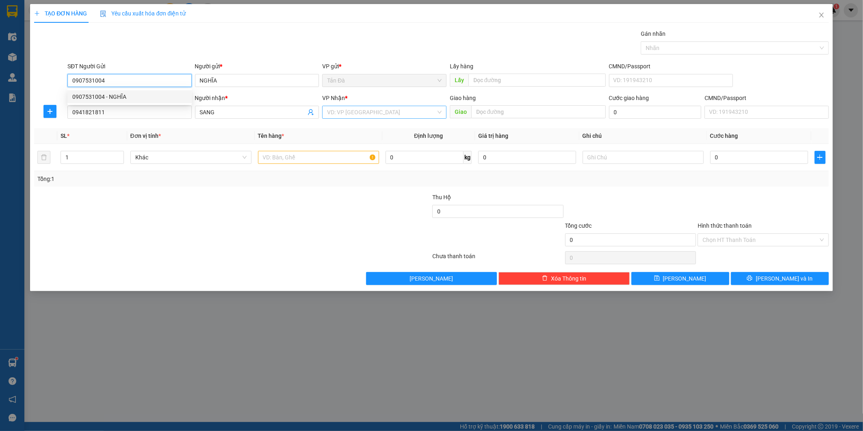
type input "0907531004"
click at [417, 112] on input "search" at bounding box center [381, 112] width 109 height 12
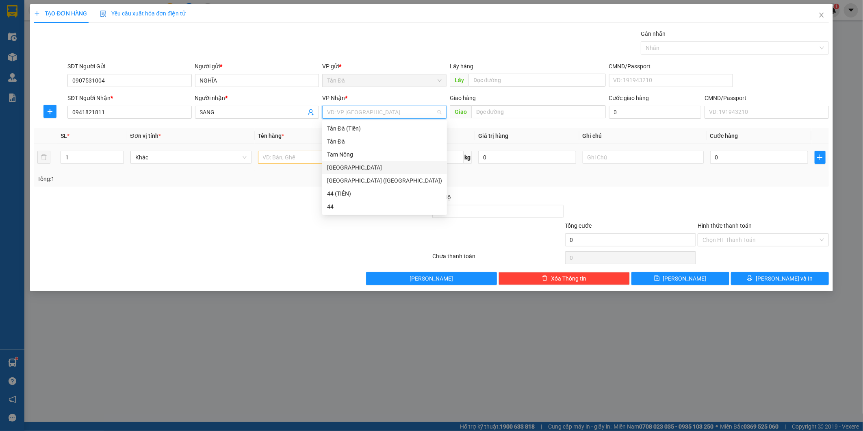
drag, startPoint x: 347, startPoint y: 168, endPoint x: 310, endPoint y: 156, distance: 39.4
click at [344, 165] on div "[GEOGRAPHIC_DATA]" at bounding box center [384, 167] width 115 height 9
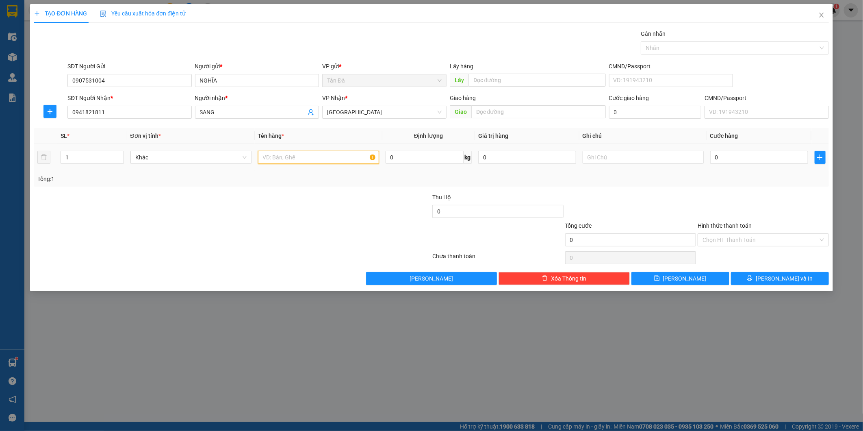
click at [286, 151] on input "text" at bounding box center [318, 157] width 121 height 13
type input "K"
type input "TMUS"
drag, startPoint x: 786, startPoint y: 157, endPoint x: 765, endPoint y: 160, distance: 20.9
click at [786, 157] on input "0" at bounding box center [759, 157] width 98 height 13
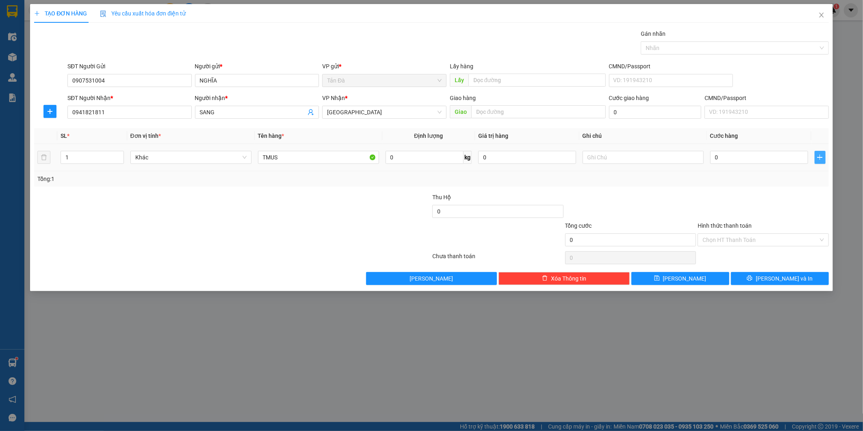
click at [818, 159] on icon "plus" at bounding box center [819, 157] width 6 height 6
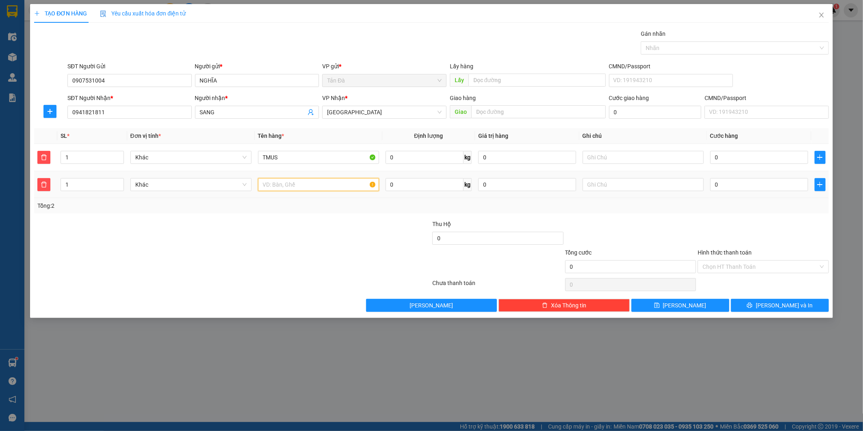
click at [277, 187] on input "text" at bounding box center [318, 184] width 121 height 13
click at [158, 151] on span "Khác" at bounding box center [190, 157] width 111 height 12
type input "T"
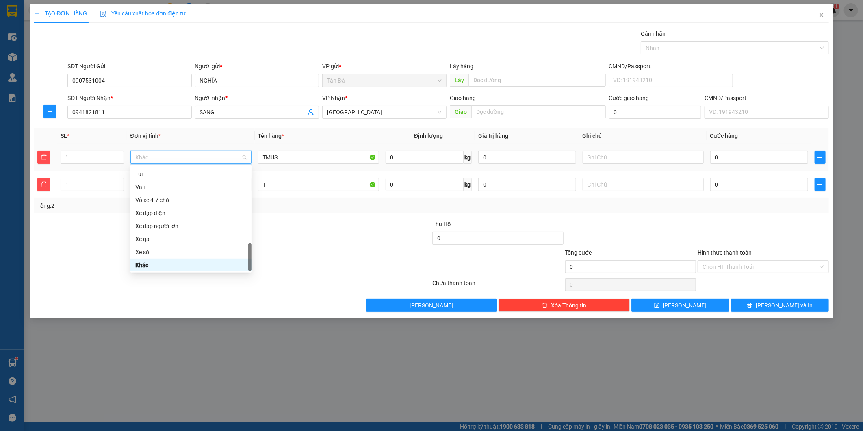
type input "D"
type input "Đ"
click at [167, 186] on div "Đồ ăn - nước uống" at bounding box center [190, 186] width 111 height 9
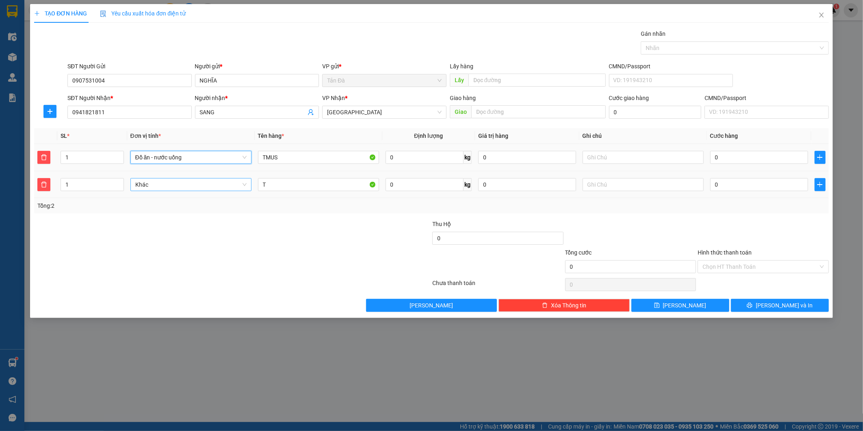
click at [174, 180] on span "Khác" at bounding box center [190, 184] width 111 height 12
type input "D"
type input "Đ"
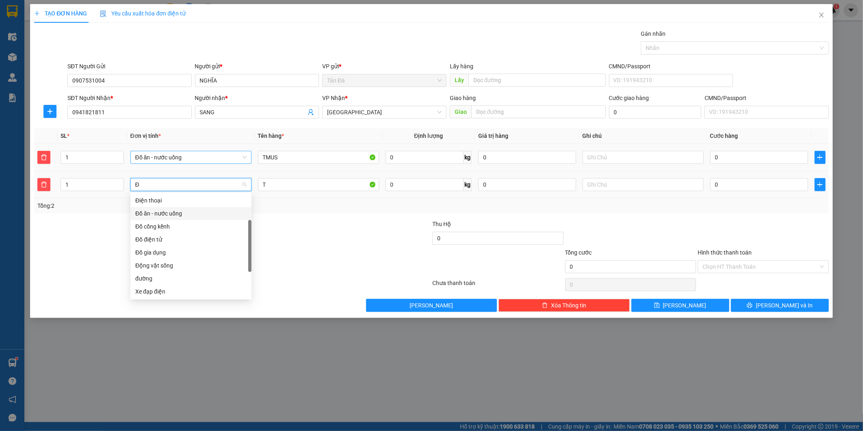
click at [173, 210] on div "Đồ ăn - nước uống" at bounding box center [190, 213] width 111 height 9
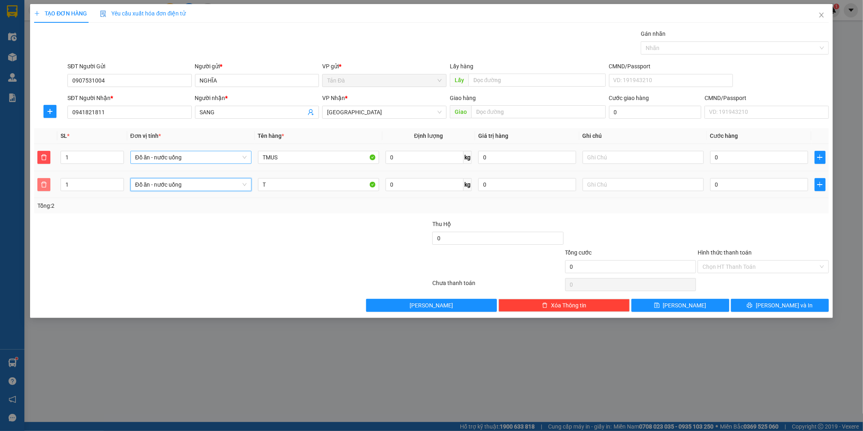
click at [47, 182] on span "delete" at bounding box center [44, 184] width 12 height 6
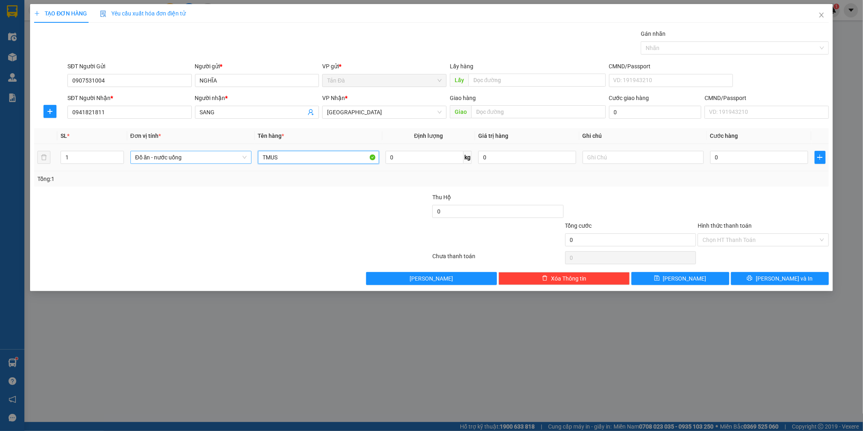
click at [322, 155] on input "TMUS" at bounding box center [318, 157] width 121 height 13
click at [321, 155] on input "TMUS" at bounding box center [318, 157] width 121 height 13
type input "KTMUS"
click at [623, 160] on input "text" at bounding box center [642, 157] width 121 height 13
type input "D"
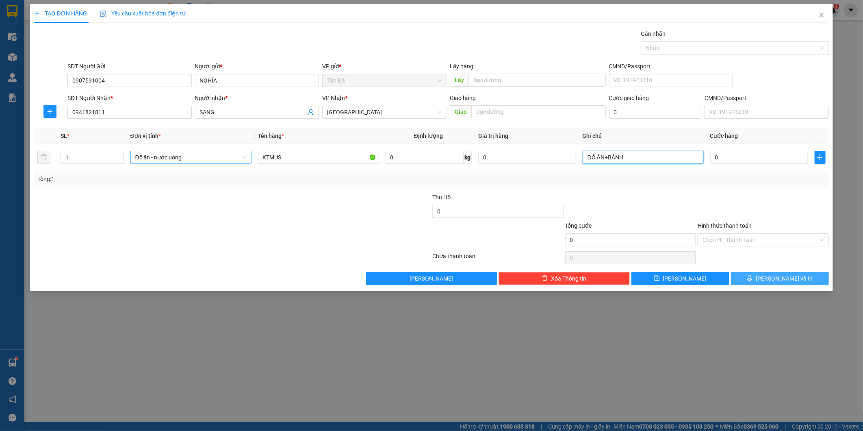
type input "ĐỒ ĂN+BÁNH"
click at [791, 284] on button "[PERSON_NAME] và In" at bounding box center [780, 278] width 98 height 13
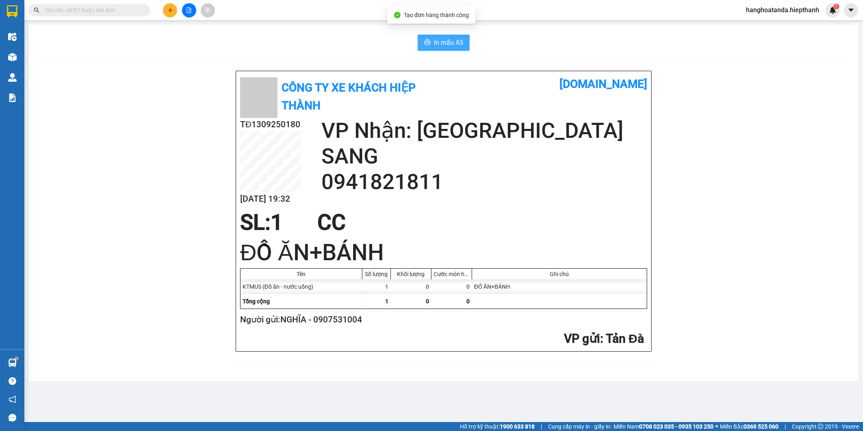
drag, startPoint x: 454, startPoint y: 41, endPoint x: 563, endPoint y: 123, distance: 136.6
click at [454, 41] on span "In mẫu A5" at bounding box center [448, 42] width 29 height 10
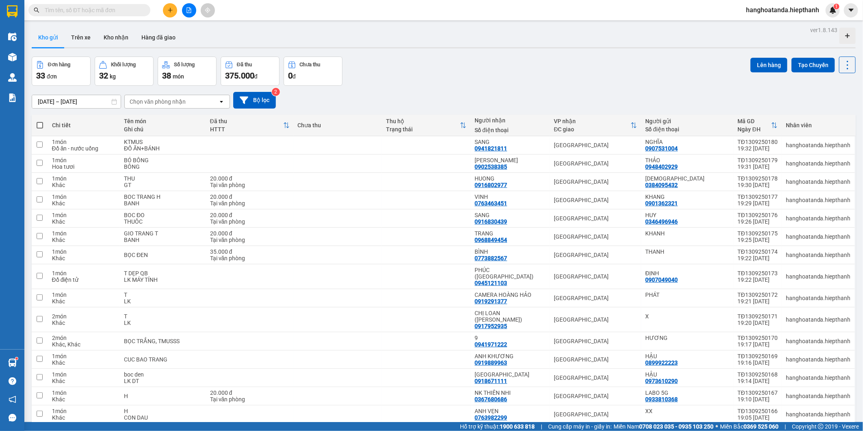
click at [173, 6] on button at bounding box center [170, 10] width 14 height 14
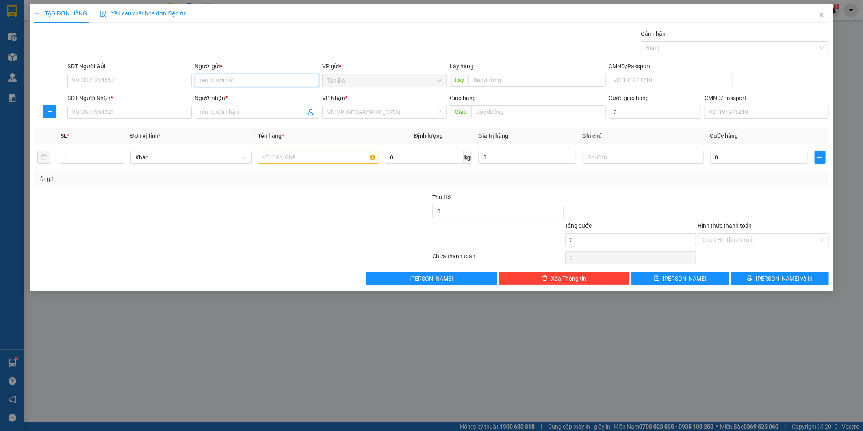
click at [265, 83] on input "Người gửi *" at bounding box center [257, 80] width 124 height 13
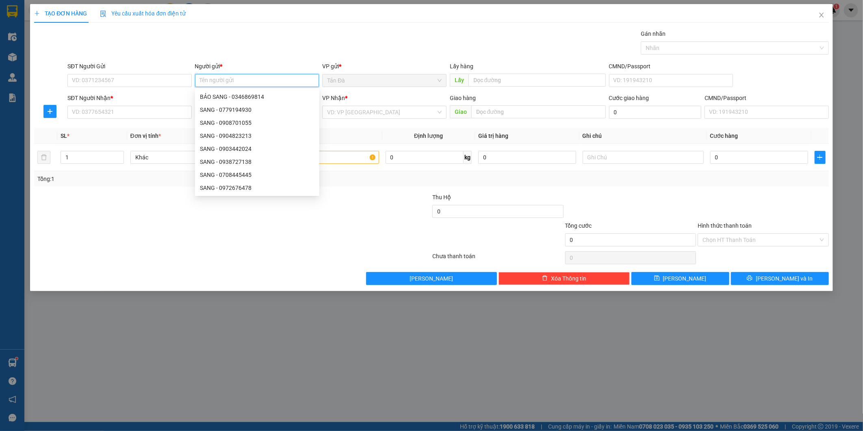
click at [258, 84] on input "Người gửi *" at bounding box center [257, 80] width 124 height 13
click at [108, 108] on input "SĐT Người Nhận *" at bounding box center [129, 112] width 124 height 13
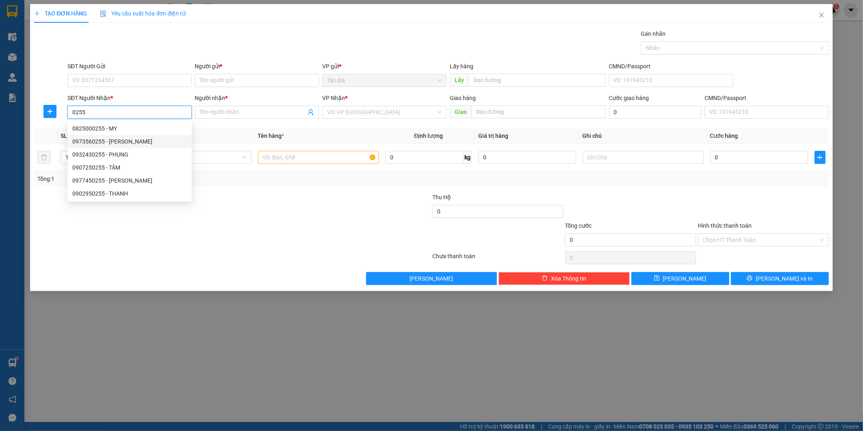
click at [137, 145] on div "0973560255 - [PERSON_NAME]" at bounding box center [129, 141] width 115 height 9
type input "0973560255"
type input "[PERSON_NAME]"
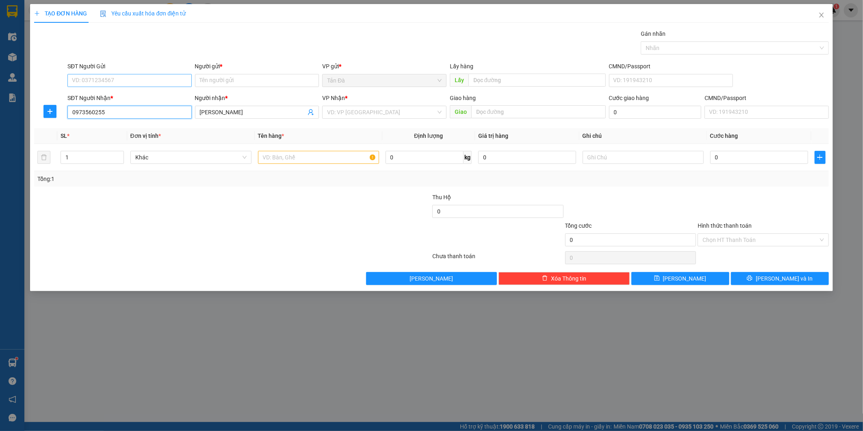
type input "0973560255"
click at [132, 80] on input "SĐT Người Gửi" at bounding box center [129, 80] width 124 height 13
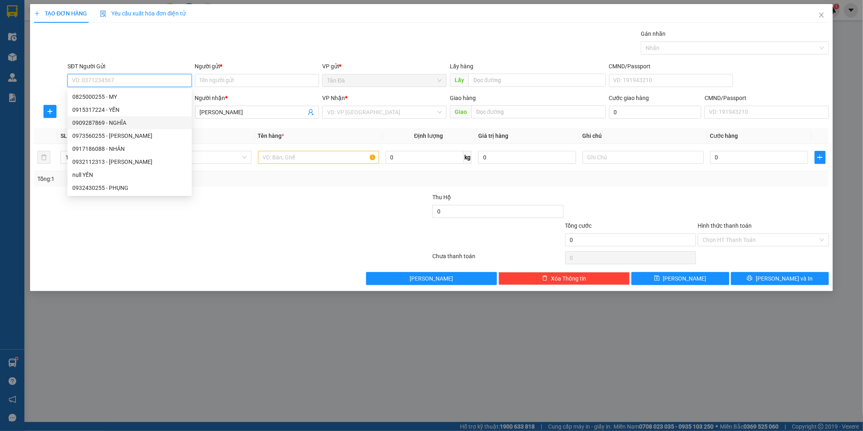
click at [132, 125] on div "0909287869 - NGHĨA" at bounding box center [129, 122] width 115 height 9
type input "0909287869"
type input "NGHĨA"
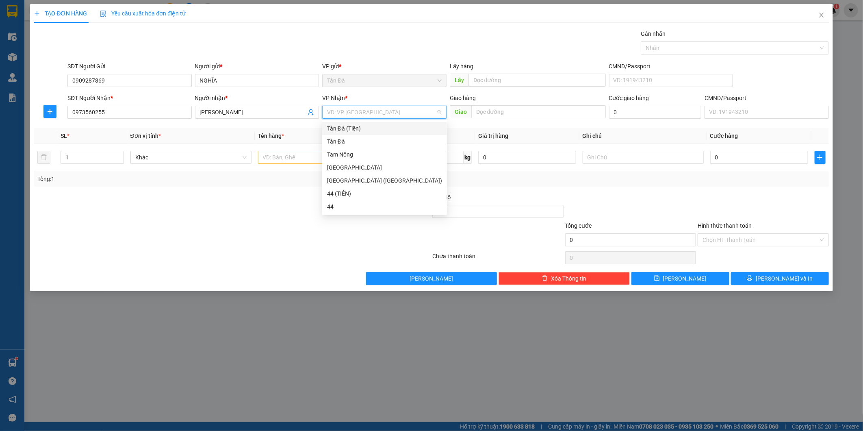
click at [380, 108] on input "search" at bounding box center [381, 112] width 109 height 12
click at [353, 167] on div "[GEOGRAPHIC_DATA]" at bounding box center [384, 167] width 115 height 9
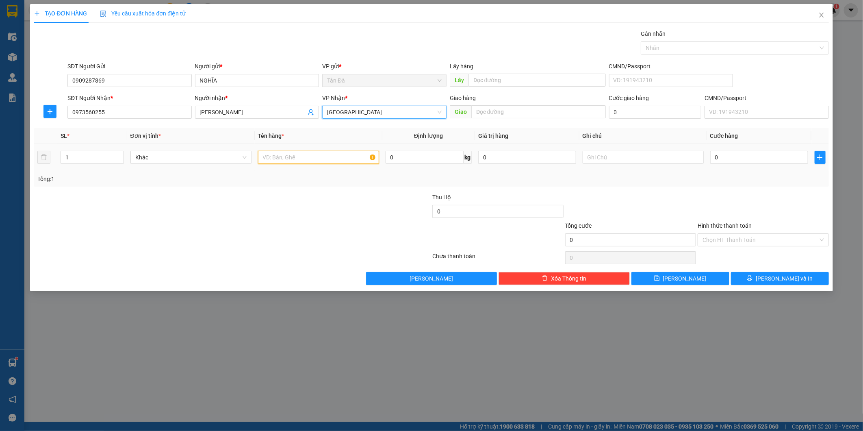
click at [295, 156] on input "text" at bounding box center [318, 157] width 121 height 13
type input "T DÀI"
click at [645, 159] on input "text" at bounding box center [642, 157] width 121 height 13
type input "CÂY MAI"
click at [529, 155] on input "0" at bounding box center [527, 157] width 98 height 13
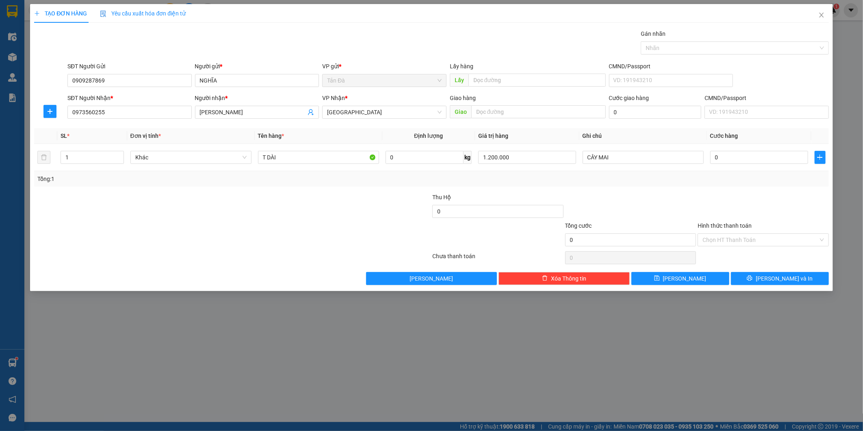
drag, startPoint x: 538, startPoint y: 186, endPoint x: 578, endPoint y: 187, distance: 39.8
click at [538, 186] on div "Tổng: 1" at bounding box center [431, 178] width 794 height 15
drag, startPoint x: 518, startPoint y: 161, endPoint x: 476, endPoint y: 161, distance: 42.6
click at [476, 161] on td "1.200.000" at bounding box center [527, 157] width 104 height 27
type input "0"
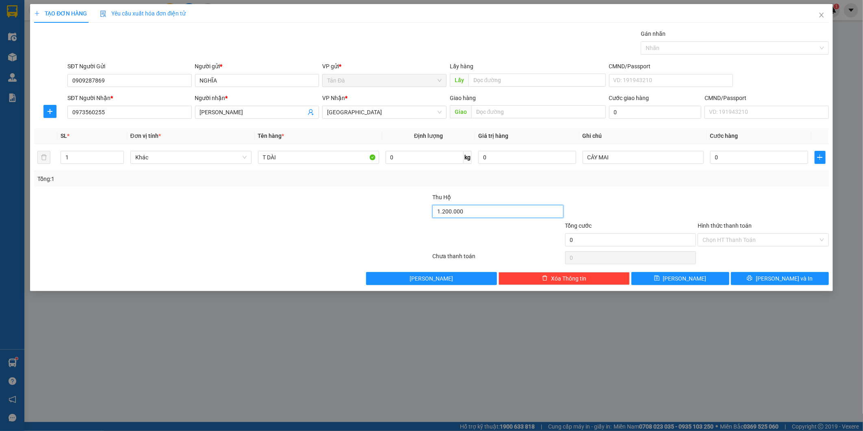
type input "1.200.000"
click at [555, 186] on div "Tổng: 1" at bounding box center [431, 178] width 794 height 15
drag, startPoint x: 669, startPoint y: 203, endPoint x: 774, endPoint y: 180, distance: 107.3
click at [672, 202] on div at bounding box center [630, 207] width 133 height 28
click at [747, 158] on input "0" at bounding box center [759, 157] width 98 height 13
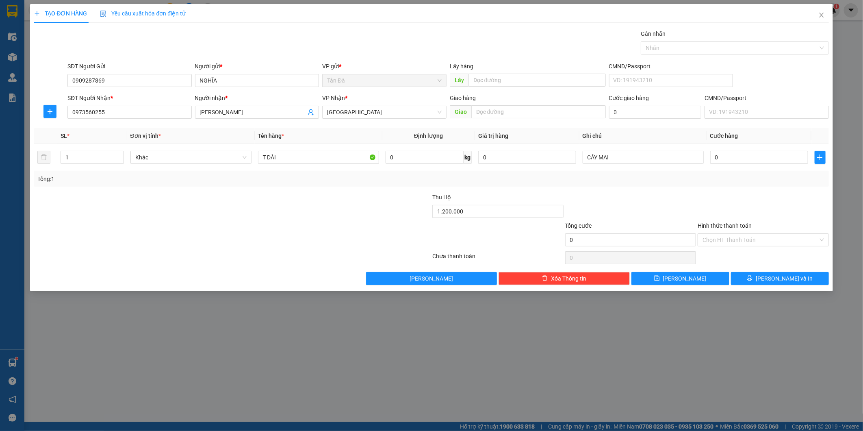
drag, startPoint x: 731, startPoint y: 255, endPoint x: 731, endPoint y: 250, distance: 4.9
click at [731, 254] on div "Chọn HT Thanh Toán" at bounding box center [763, 257] width 133 height 16
click at [698, 202] on div at bounding box center [763, 207] width 133 height 28
click at [310, 149] on div "T DÀI" at bounding box center [318, 157] width 121 height 16
click at [314, 157] on input "T DÀI" at bounding box center [318, 157] width 121 height 13
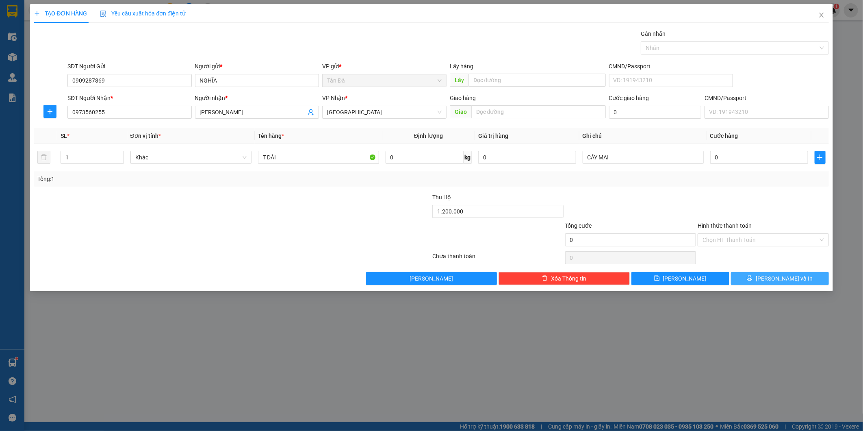
click at [781, 275] on span "[PERSON_NAME] và In" at bounding box center [783, 278] width 57 height 9
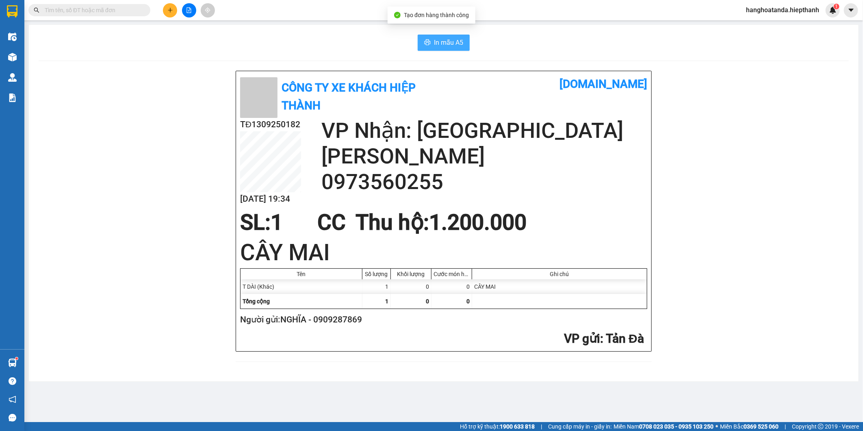
click at [460, 40] on span "In mẫu A5" at bounding box center [448, 42] width 29 height 10
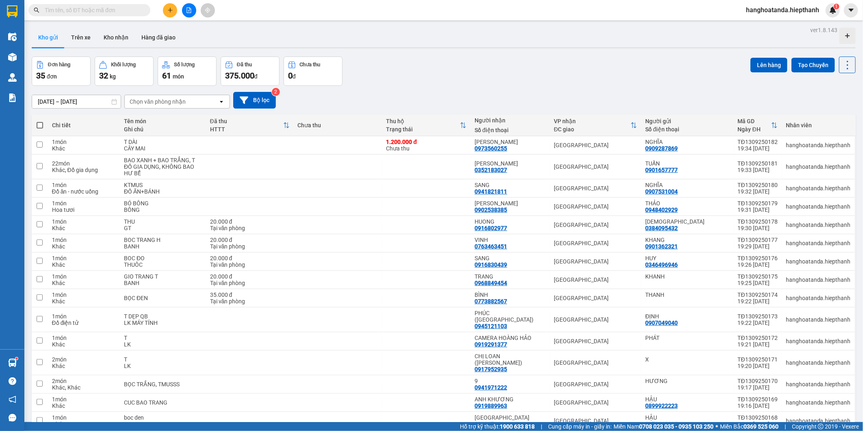
click at [457, 65] on div "Đơn hàng 35 đơn Khối lượng 32 kg Số lượng 61 món Đã thu 375.000 đ Chưa thu 0 đ …" at bounding box center [444, 70] width 824 height 29
drag, startPoint x: 500, startPoint y: 87, endPoint x: 419, endPoint y: 198, distance: 137.8
click at [498, 92] on div "[DATE] – [DATE] Press the down arrow key to interact with the calendar and sele…" at bounding box center [444, 100] width 824 height 29
click at [474, 76] on div "Đơn hàng 35 đơn Khối lượng 32 kg Số lượng 61 món Đã thu 375.000 đ Chưa thu 0 đ …" at bounding box center [444, 70] width 824 height 29
click at [441, 96] on div "[DATE] – [DATE] Press the down arrow key to interact with the calendar and sele…" at bounding box center [444, 100] width 824 height 17
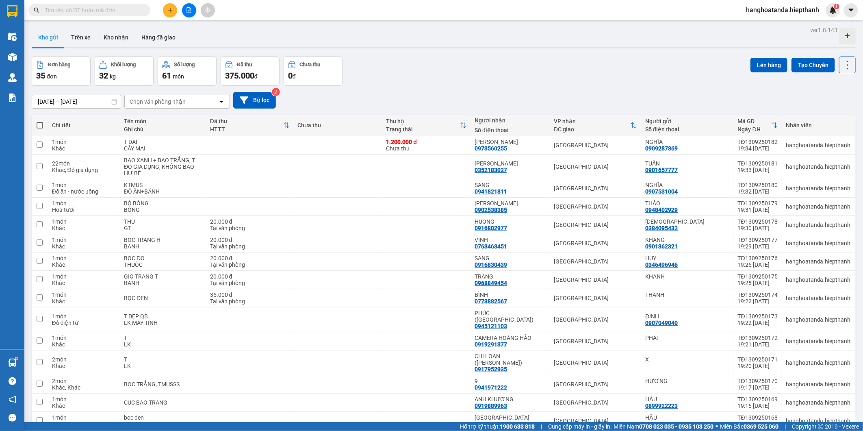
click at [466, 85] on div "Đơn hàng 35 đơn Khối lượng 32 kg Số lượng 61 món Đã thu 375.000 đ Chưa thu 0 đ …" at bounding box center [444, 70] width 824 height 29
click at [173, 11] on button at bounding box center [170, 10] width 14 height 14
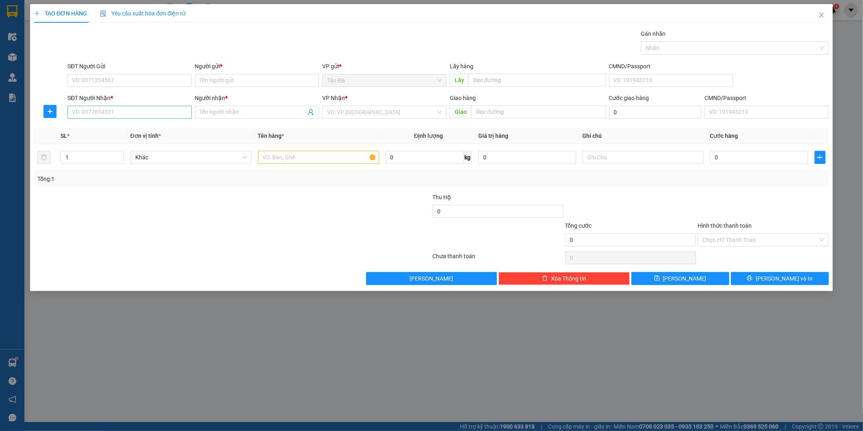
click at [143, 118] on div "SĐT Người Nhận * VD: 0377654321" at bounding box center [129, 107] width 124 height 28
click at [144, 116] on input "SĐT Người Nhận *" at bounding box center [129, 112] width 124 height 13
click at [286, 106] on span at bounding box center [257, 112] width 124 height 13
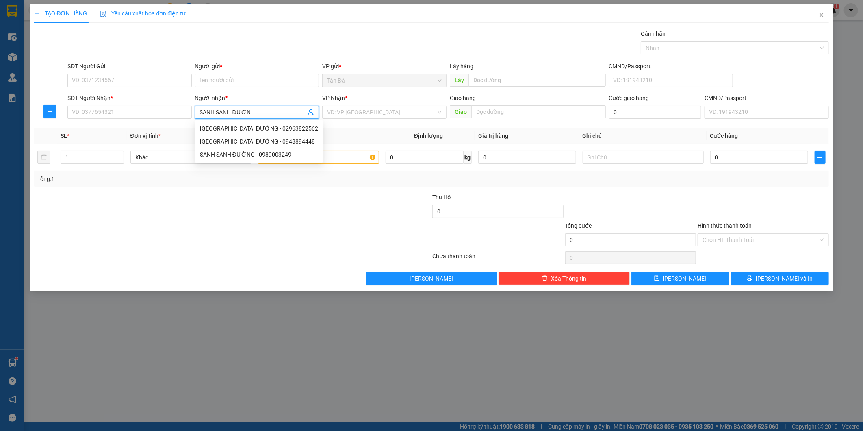
type input "[GEOGRAPHIC_DATA]"
click at [250, 133] on div "[GEOGRAPHIC_DATA] ĐƯỜNG - 02963822562" at bounding box center [259, 128] width 128 height 13
type input "02963822562"
type input "[GEOGRAPHIC_DATA]"
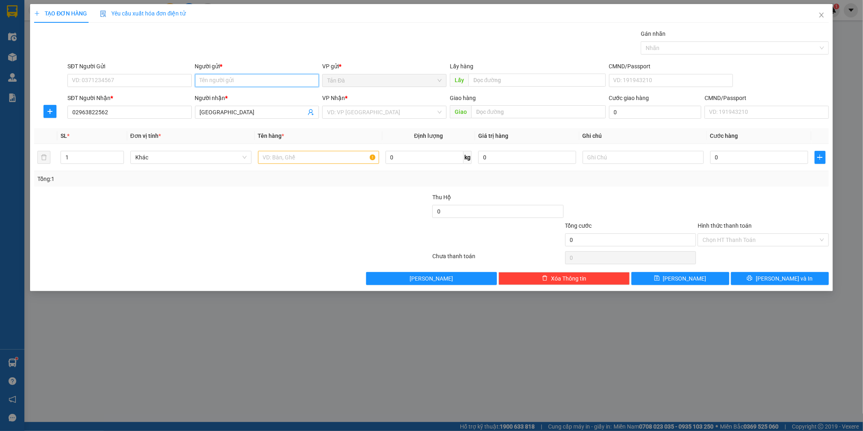
click at [233, 87] on input "Người gửi *" at bounding box center [257, 80] width 124 height 13
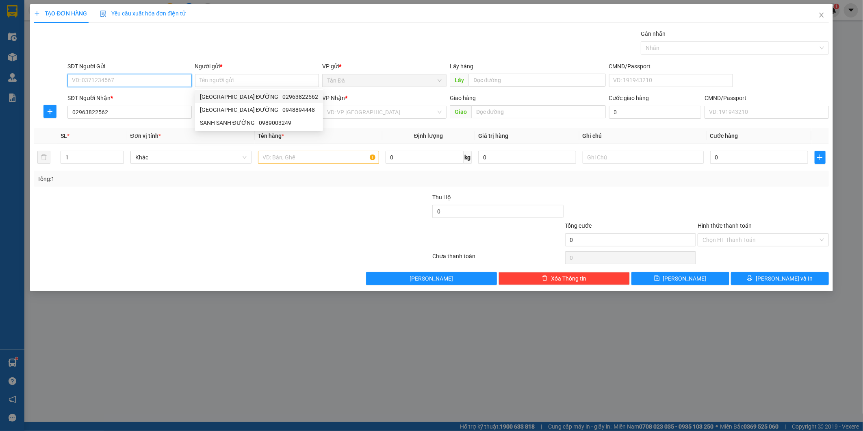
click at [114, 79] on input "SĐT Người Gửi" at bounding box center [129, 80] width 124 height 13
click at [154, 80] on input "SĐT Người Gửi" at bounding box center [129, 80] width 124 height 13
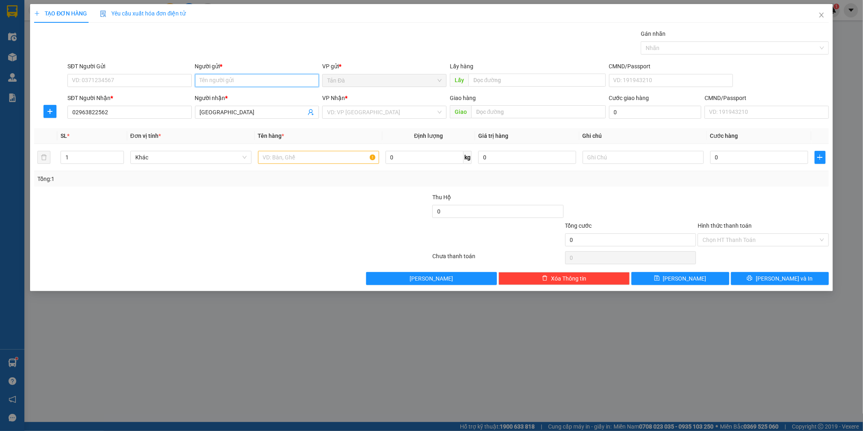
click at [198, 80] on input "Người gửi *" at bounding box center [257, 80] width 124 height 13
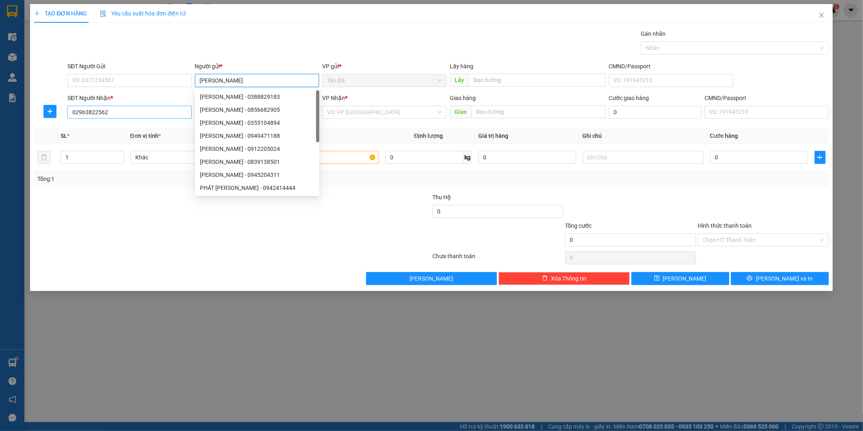
type input "[PERSON_NAME]"
click at [136, 115] on input "02963822562" at bounding box center [129, 112] width 124 height 13
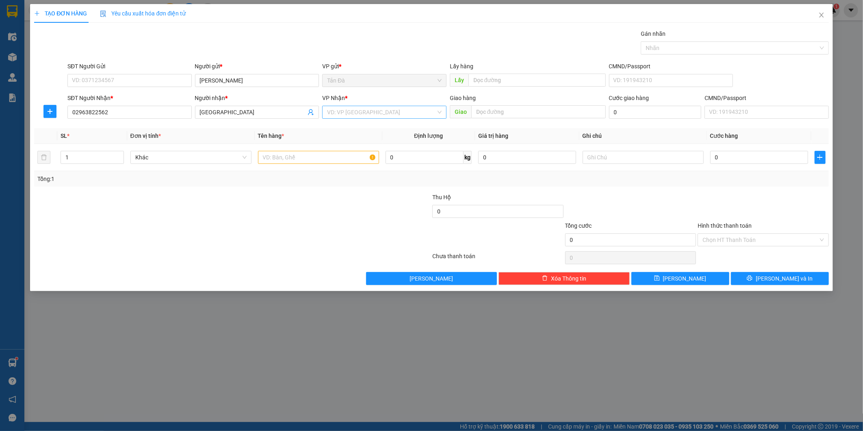
click at [372, 115] on input "search" at bounding box center [381, 112] width 109 height 12
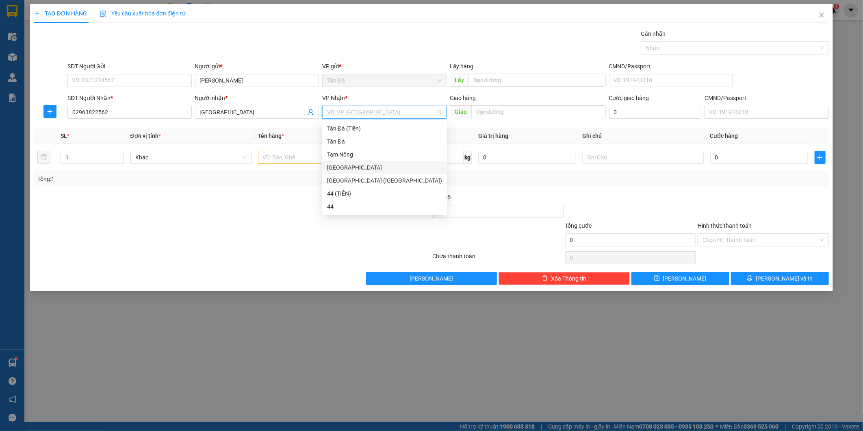
click at [344, 168] on div "[GEOGRAPHIC_DATA]" at bounding box center [384, 167] width 115 height 9
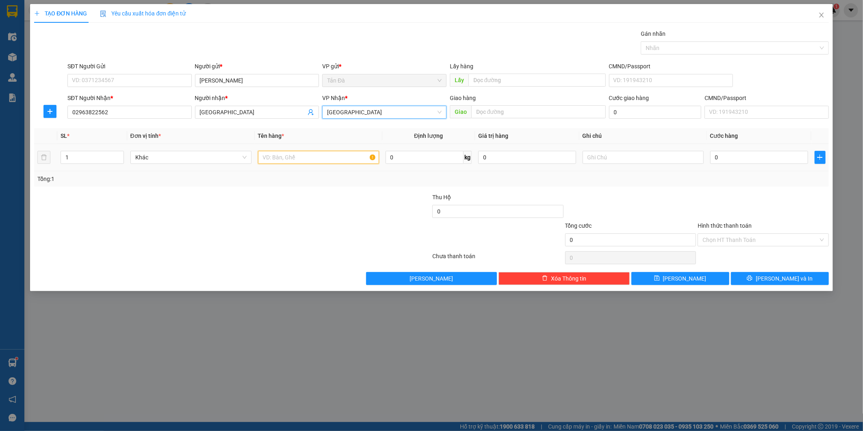
click at [307, 163] on input "text" at bounding box center [318, 157] width 121 height 13
click at [165, 151] on span "Khác" at bounding box center [190, 157] width 111 height 12
type input "T"
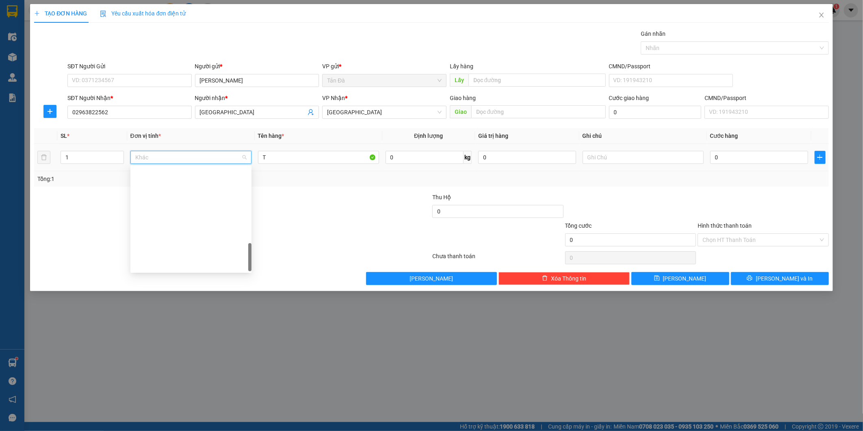
scroll to position [331, 0]
click at [123, 110] on input "02963822562" at bounding box center [129, 112] width 124 height 13
click at [192, 159] on span "Khác" at bounding box center [190, 157] width 111 height 12
click at [581, 155] on td at bounding box center [643, 157] width 128 height 27
click at [602, 160] on input "text" at bounding box center [642, 157] width 121 height 13
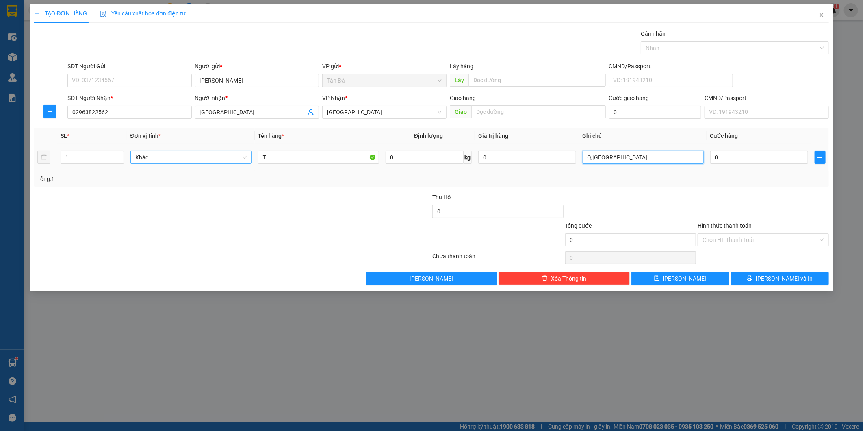
click at [196, 162] on span "Khác" at bounding box center [190, 157] width 111 height 12
type input "Q,[GEOGRAPHIC_DATA]"
type input "Q"
drag, startPoint x: 194, startPoint y: 162, endPoint x: 187, endPoint y: 173, distance: 13.0
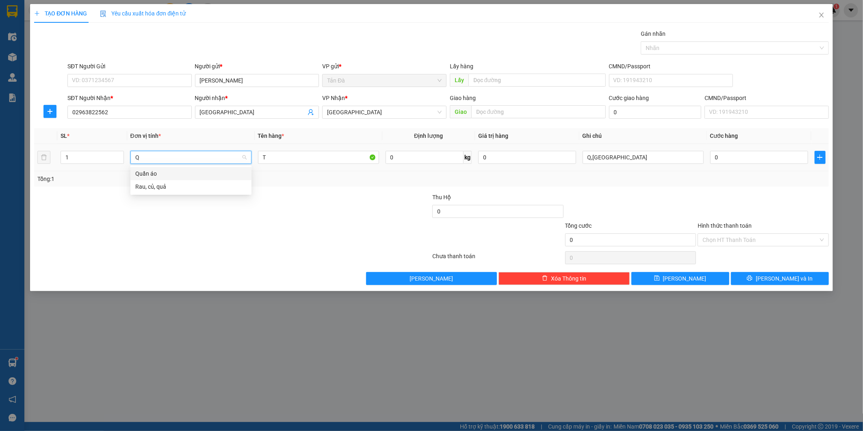
click at [194, 164] on div "Q" at bounding box center [190, 157] width 121 height 16
click at [186, 175] on div "Quần áo" at bounding box center [190, 173] width 111 height 9
drag, startPoint x: 756, startPoint y: 278, endPoint x: 417, endPoint y: 95, distance: 385.3
click at [755, 278] on button "[PERSON_NAME] và In" at bounding box center [780, 278] width 98 height 13
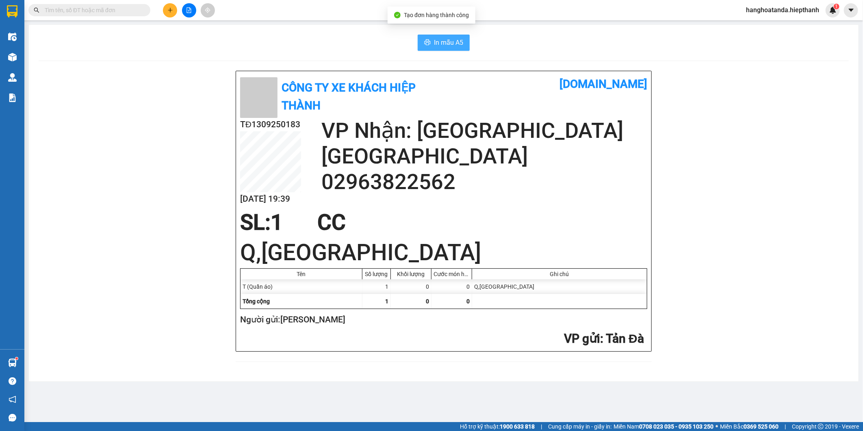
click at [444, 41] on span "In mẫu A5" at bounding box center [448, 42] width 29 height 10
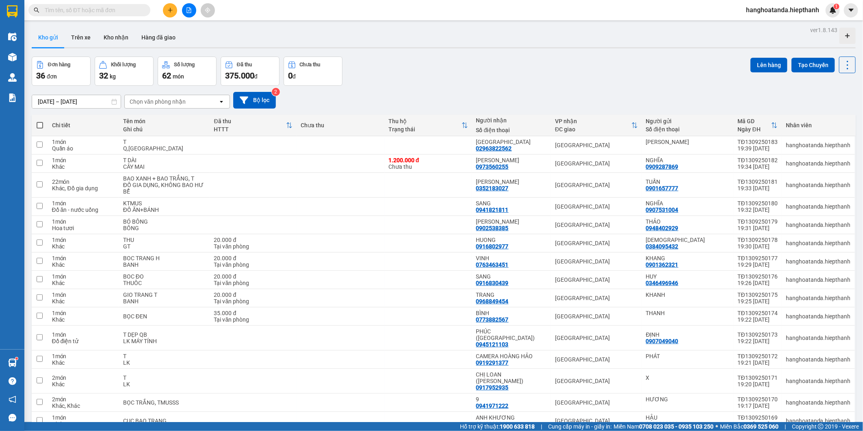
click at [482, 93] on div "[DATE] – [DATE] Press the down arrow key to interact with the calendar and sele…" at bounding box center [444, 100] width 824 height 17
drag, startPoint x: 574, startPoint y: 66, endPoint x: 355, endPoint y: 111, distance: 223.9
click at [574, 66] on div "Đơn hàng 36 đơn Khối lượng 32 kg Số lượng 62 món Đã thu 375.000 đ Chưa thu 0 đ …" at bounding box center [444, 70] width 824 height 29
click at [496, 78] on div "Đơn hàng 36 đơn Khối lượng 32 kg Số lượng 62 món Đã thu 375.000 đ Chưa thu 0 đ …" at bounding box center [444, 70] width 824 height 29
click at [433, 69] on div "Đơn hàng 36 đơn Khối lượng 32 kg Số lượng 62 món Đã thu 375.000 đ Chưa thu 0 đ …" at bounding box center [444, 70] width 824 height 29
